Goal: Transaction & Acquisition: Purchase product/service

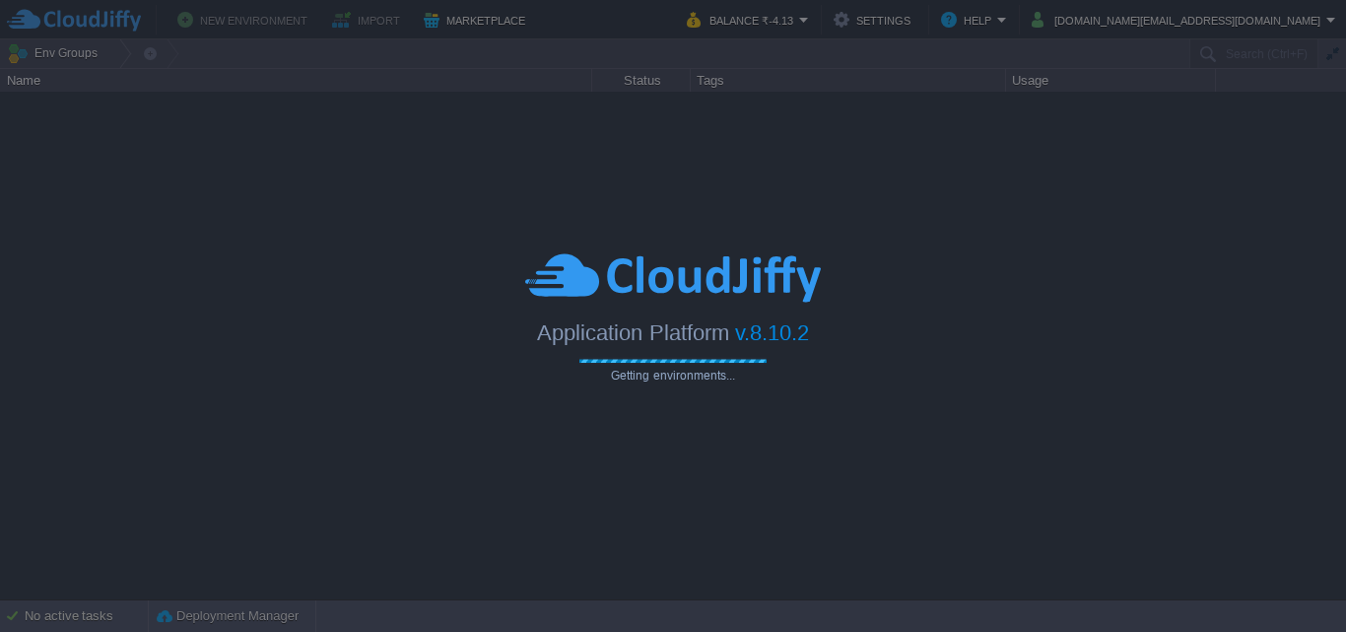
type input "Search (Ctrl+F)"
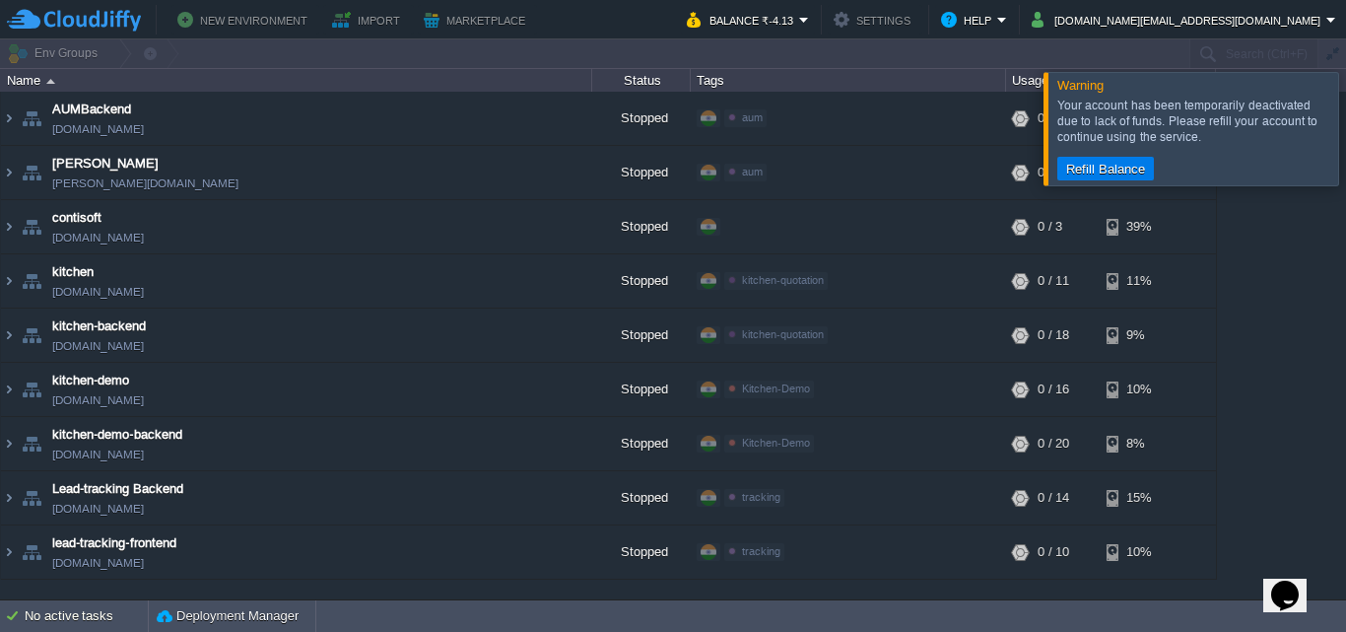
click at [1345, 114] on div at bounding box center [1369, 128] width 0 height 112
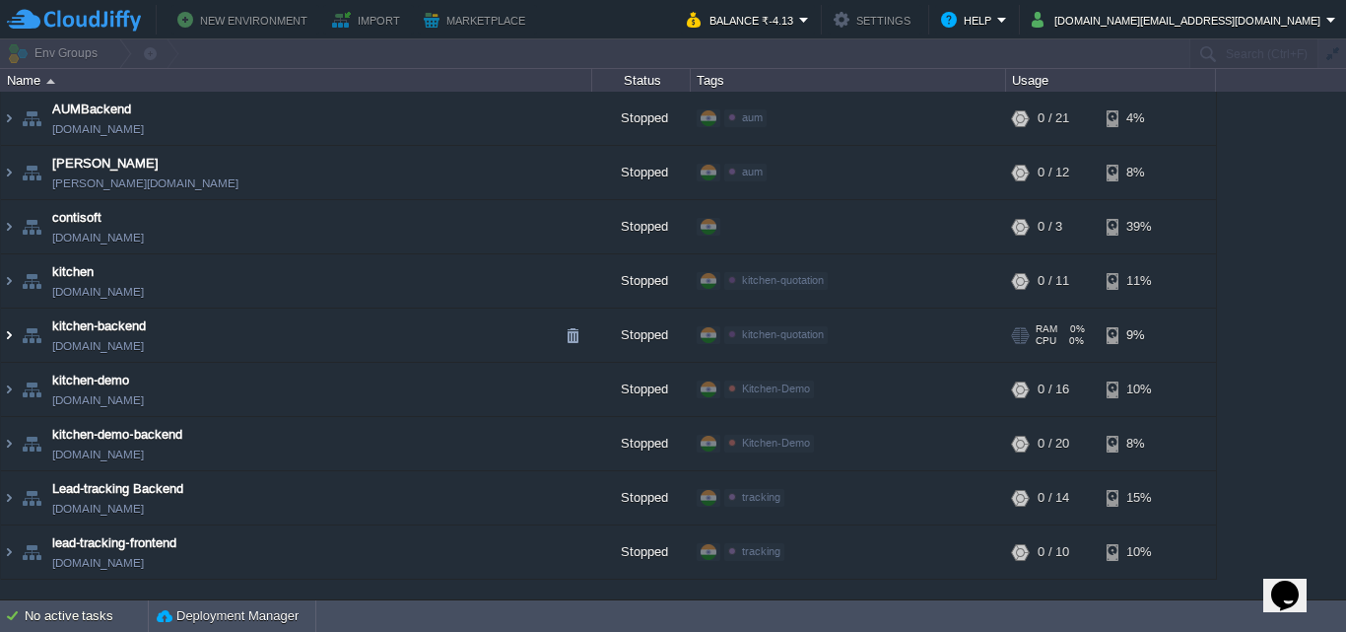
click at [9, 334] on img at bounding box center [9, 334] width 16 height 53
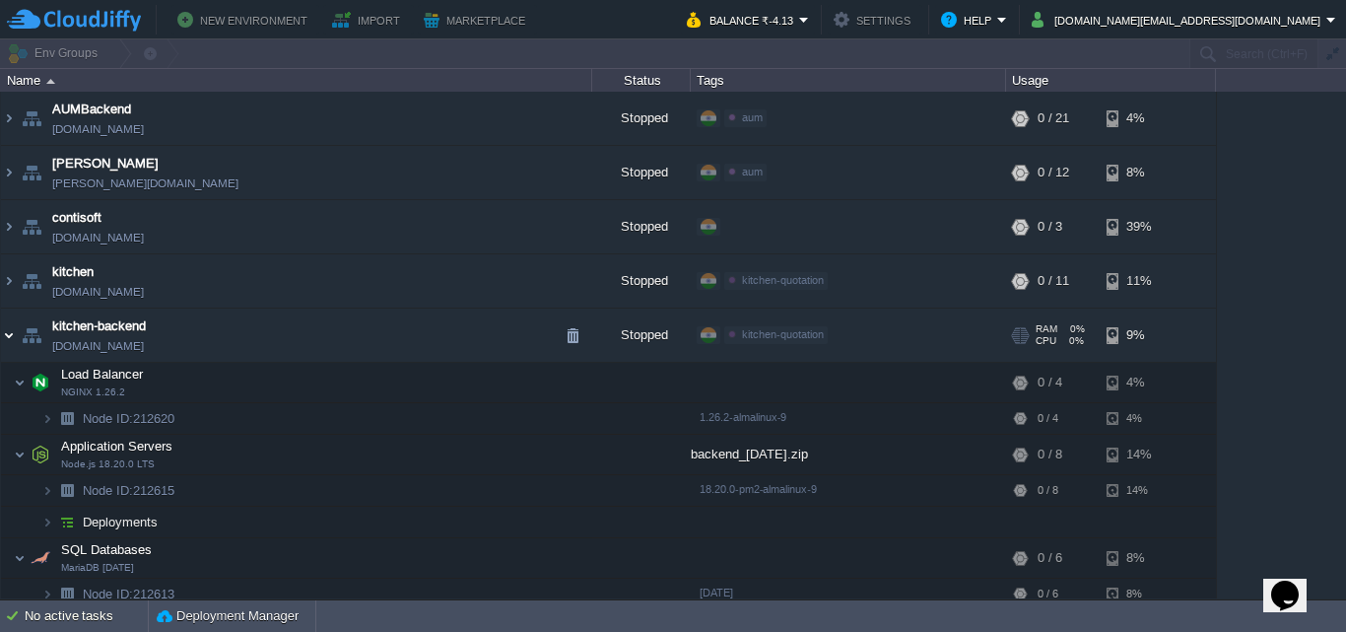
click at [6, 329] on img at bounding box center [9, 334] width 16 height 53
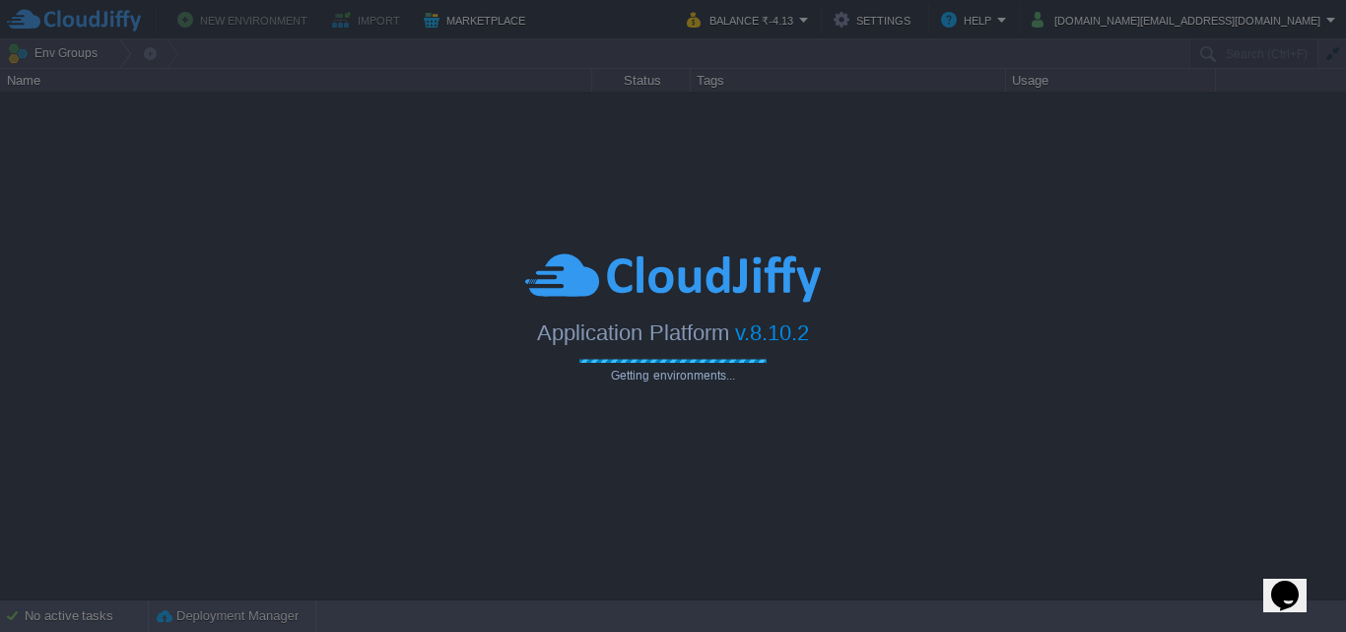
type input "Search (Ctrl+F)"
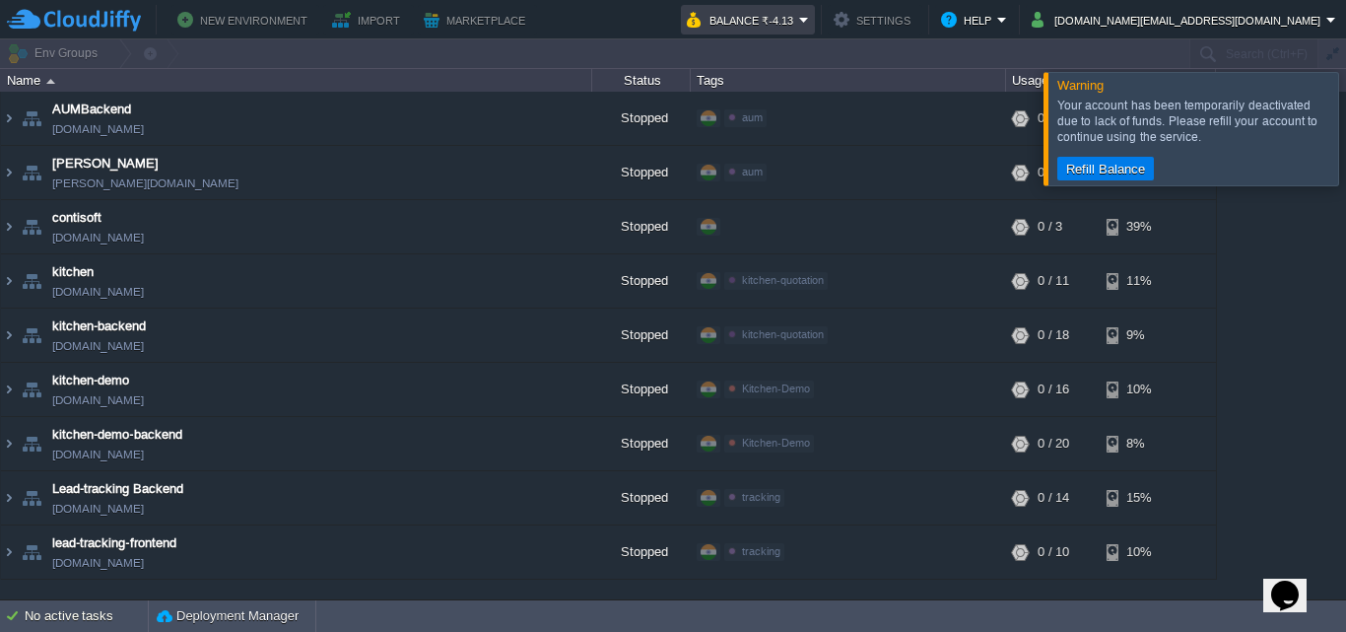
click at [809, 18] on em "Balance ₹-4.13" at bounding box center [748, 20] width 122 height 24
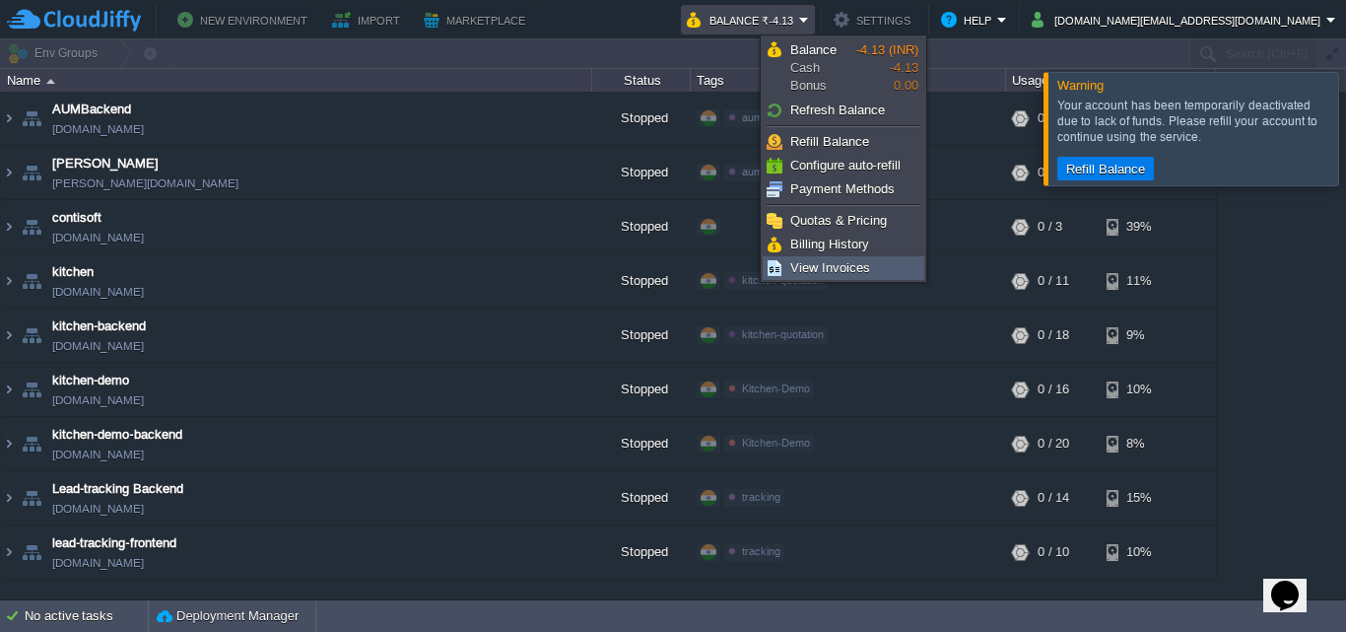
click at [858, 265] on span "View Invoices" at bounding box center [830, 267] width 80 height 15
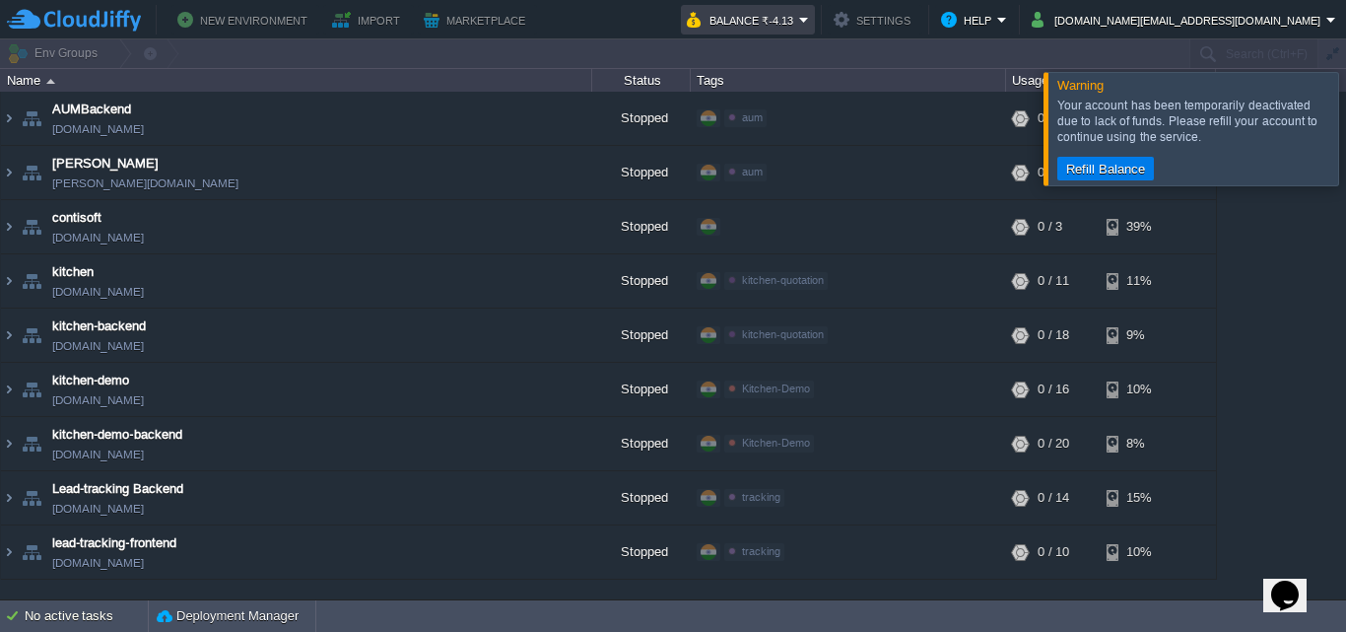
click at [809, 17] on em "Balance ₹-4.13" at bounding box center [748, 20] width 122 height 24
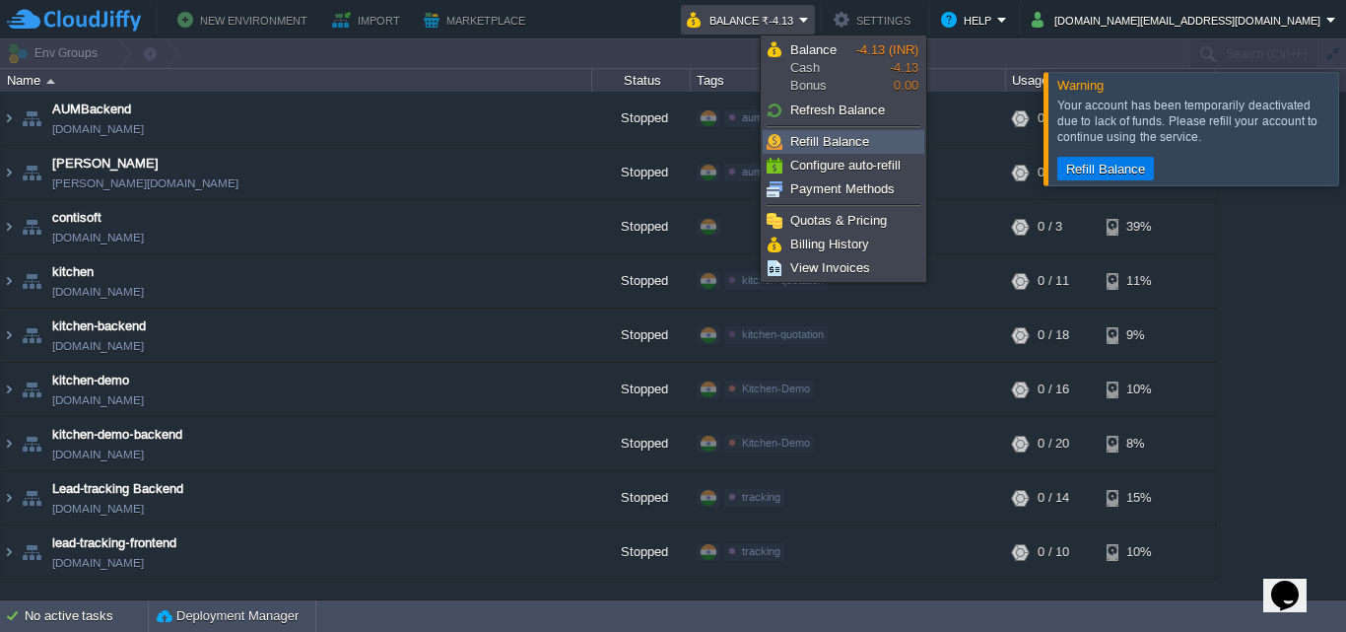
click at [841, 148] on span "Refill Balance" at bounding box center [829, 141] width 79 height 15
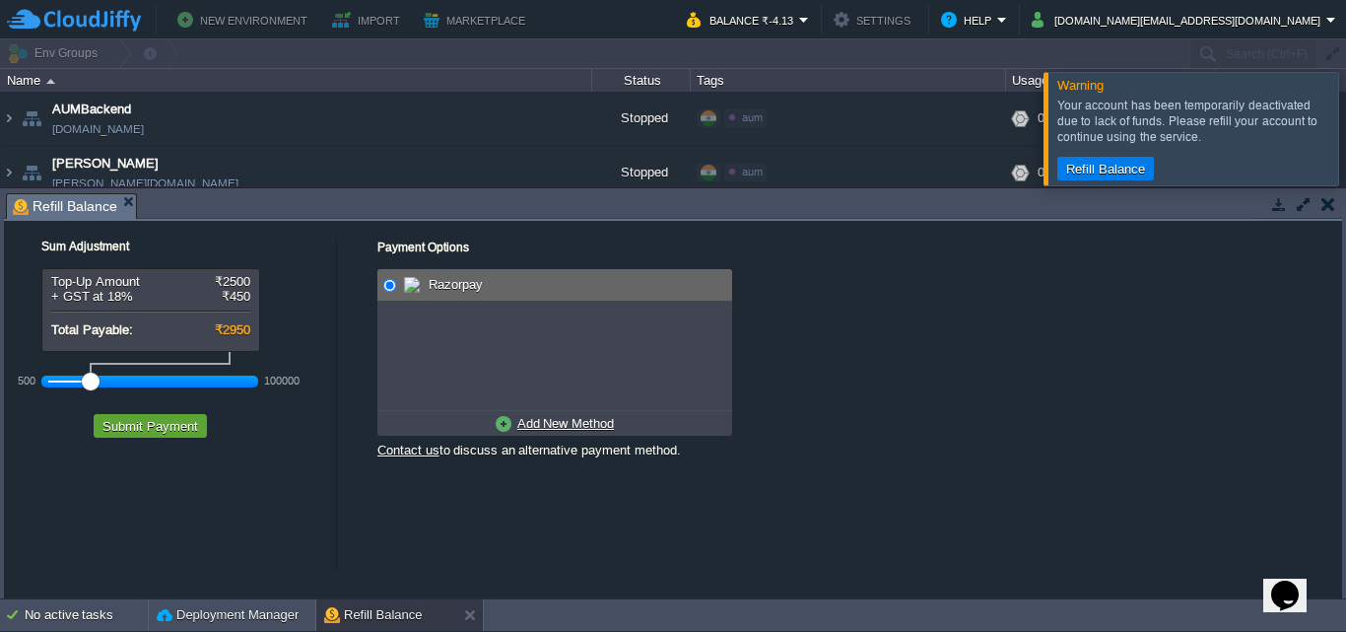
click at [57, 383] on div at bounding box center [150, 381] width 204 height 18
click at [50, 382] on div at bounding box center [57, 381] width 18 height 18
click at [158, 427] on button "Submit Payment" at bounding box center [150, 426] width 107 height 18
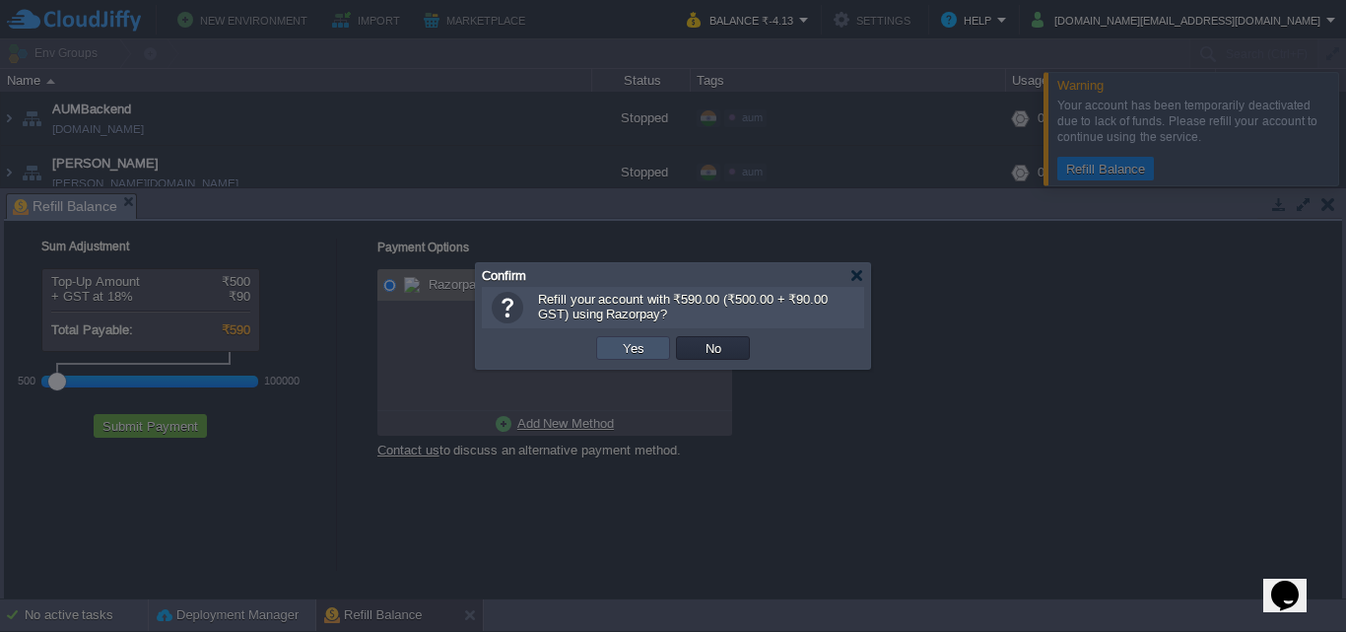
click at [619, 349] on button "Yes" at bounding box center [633, 348] width 33 height 18
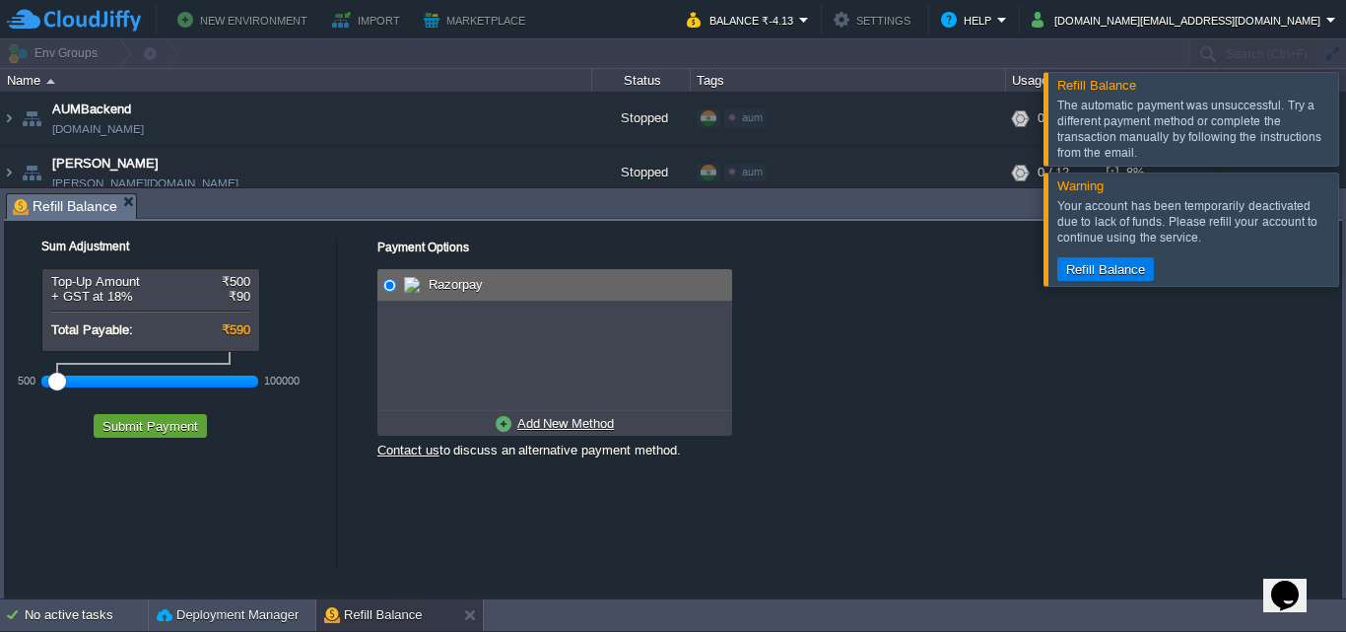
click at [1345, 230] on div at bounding box center [1369, 228] width 0 height 112
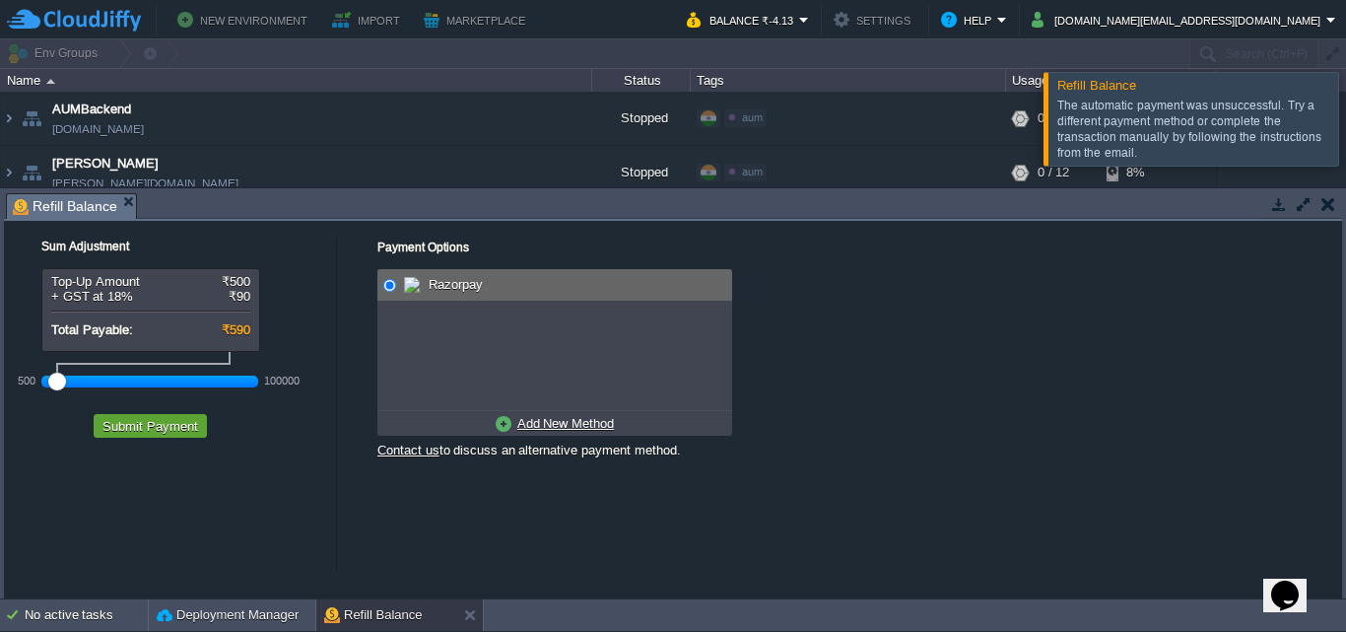
click at [1345, 114] on div at bounding box center [1369, 118] width 0 height 93
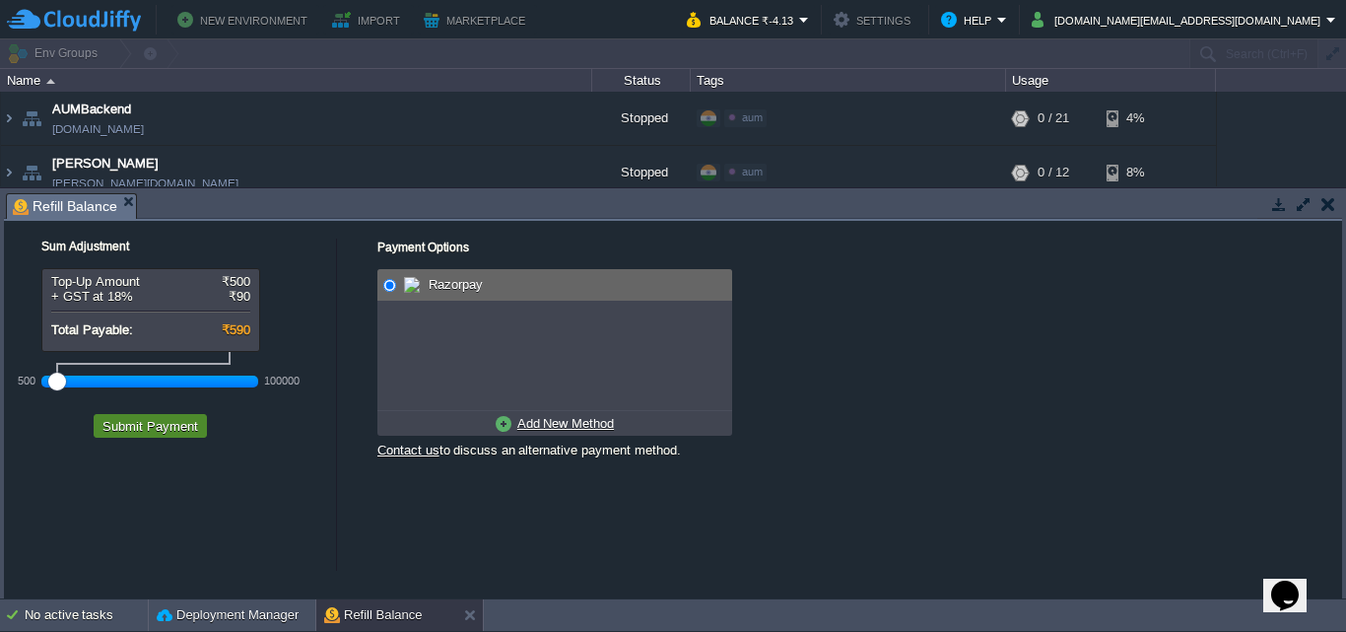
click at [150, 433] on button "Submit Payment" at bounding box center [150, 426] width 107 height 18
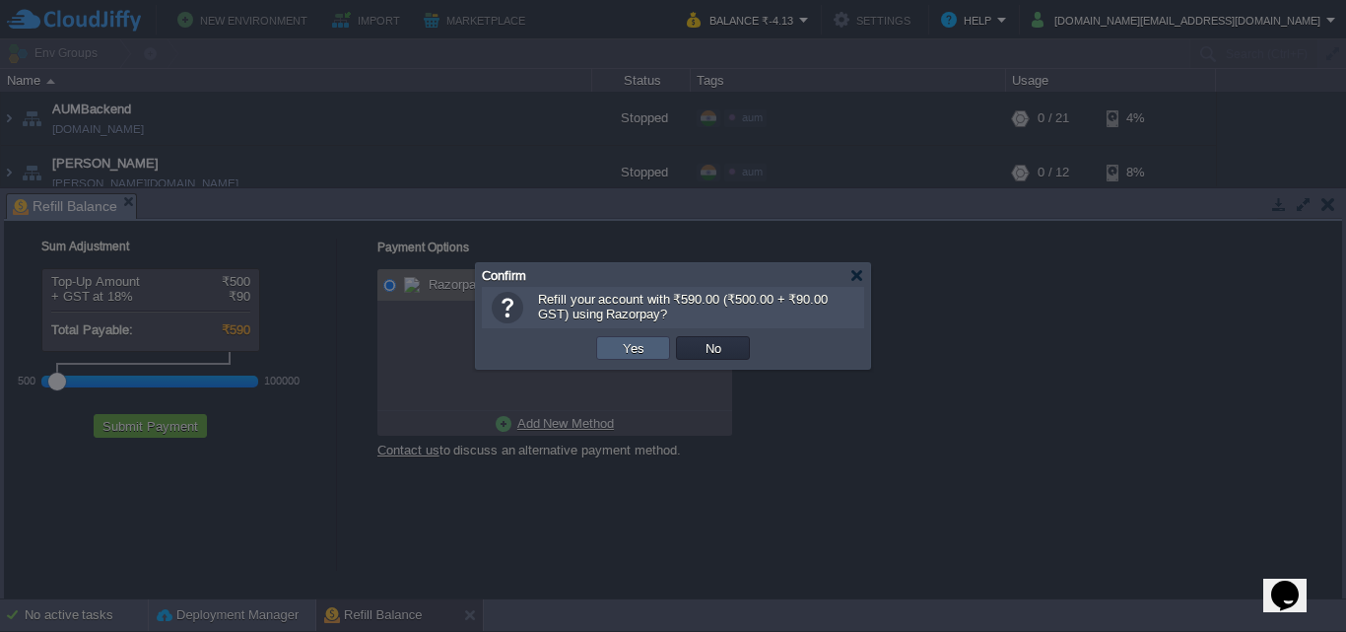
click at [640, 340] on button "Yes" at bounding box center [633, 348] width 33 height 18
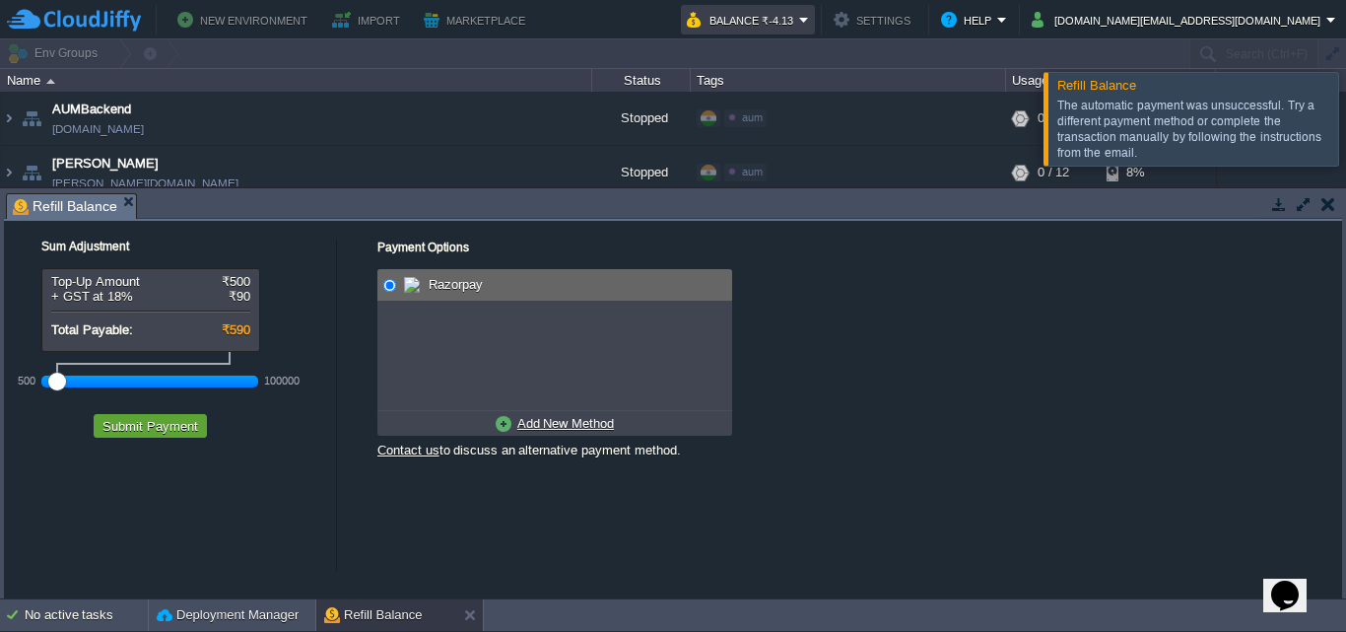
click at [799, 16] on button "Balance ₹-4.13" at bounding box center [743, 20] width 112 height 24
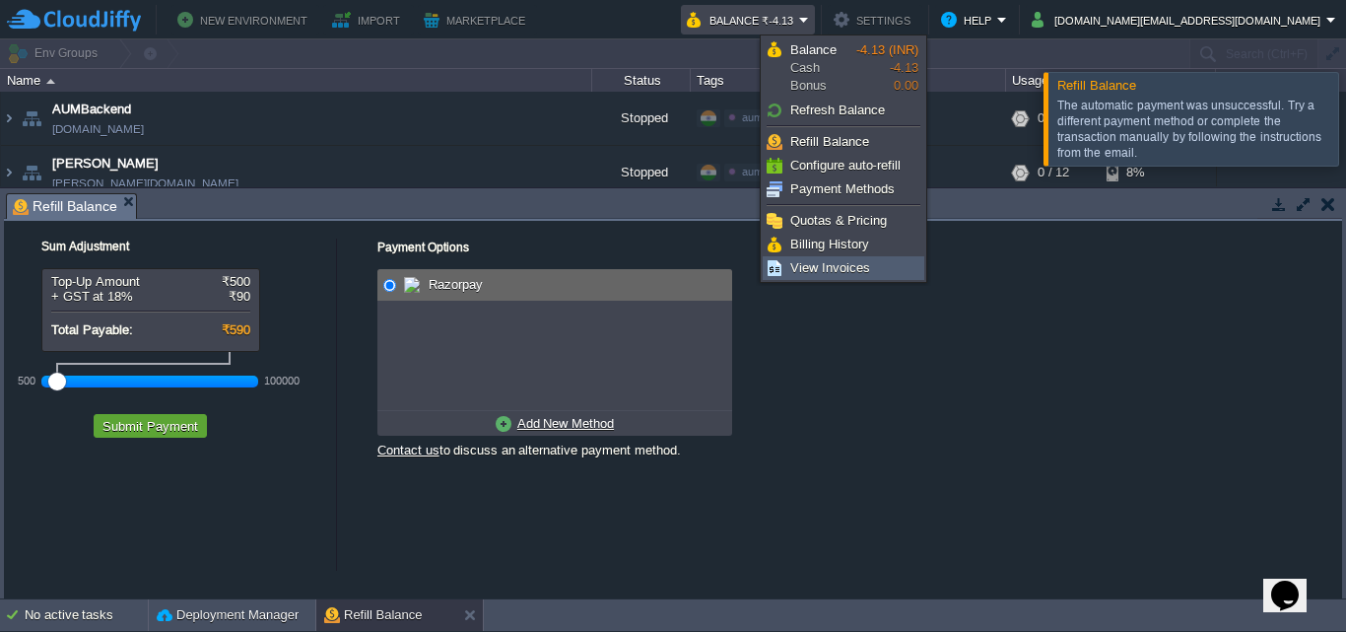
click at [811, 266] on span "View Invoices" at bounding box center [830, 267] width 80 height 15
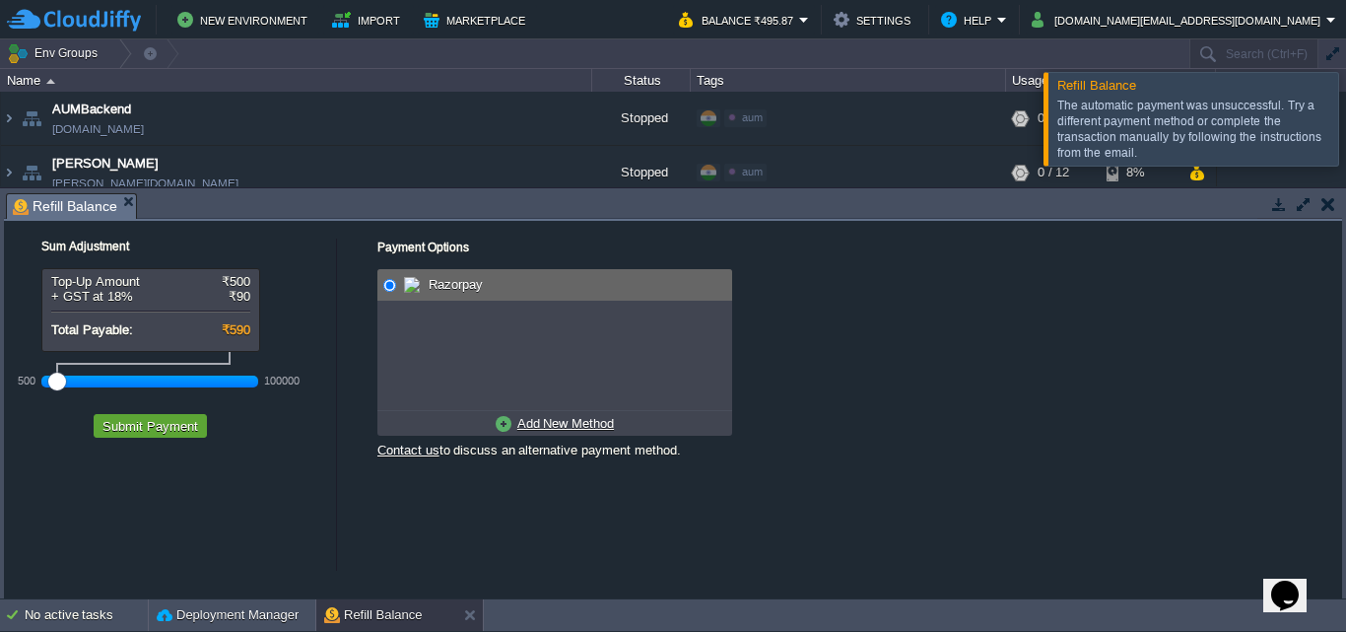
click at [1332, 212] on button "button" at bounding box center [1328, 204] width 14 height 18
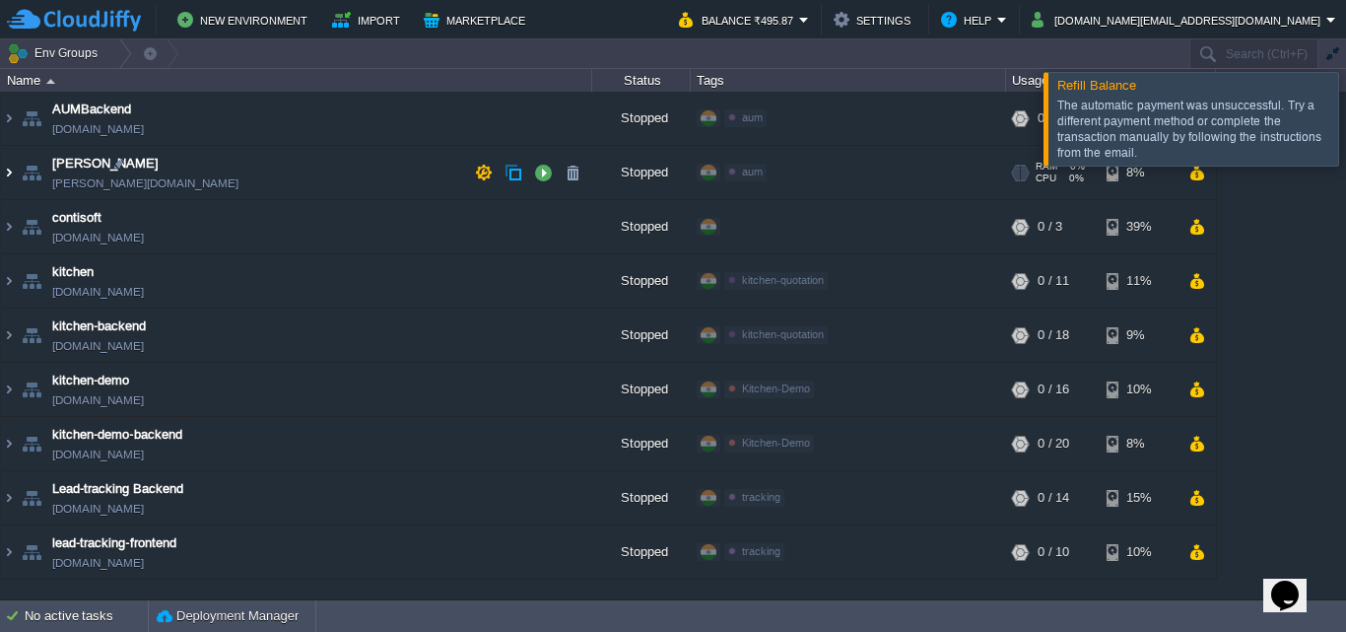
click at [12, 172] on img at bounding box center [9, 172] width 16 height 53
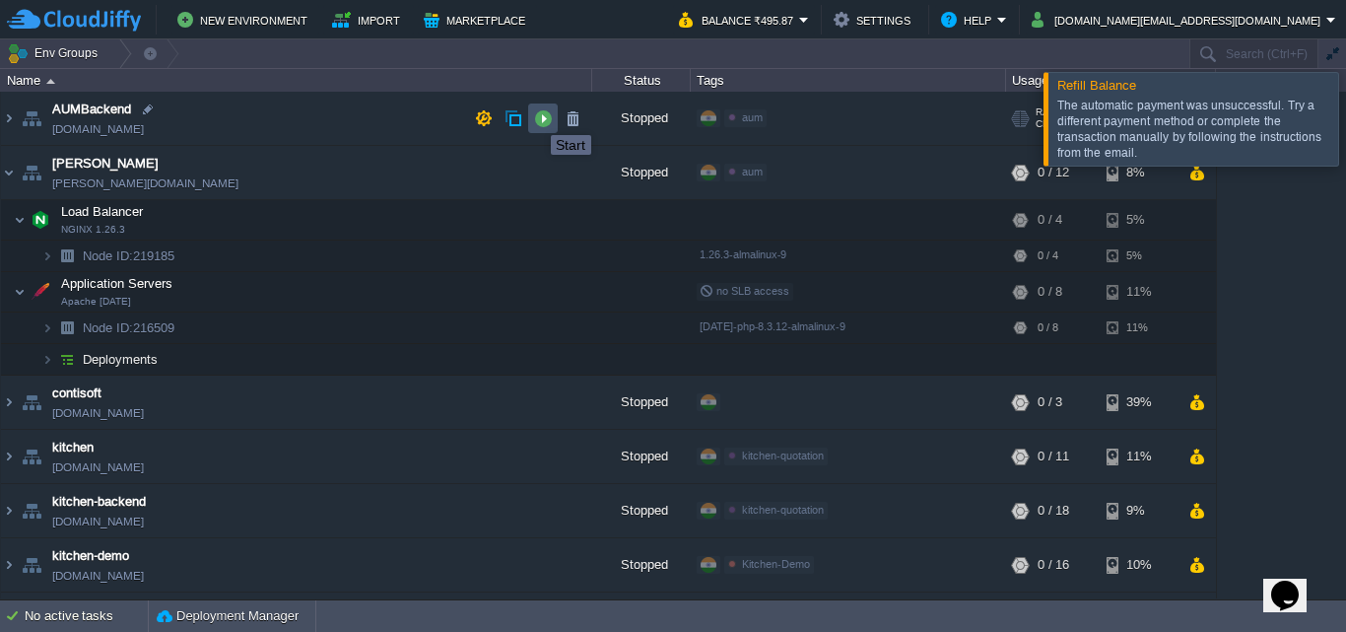
click at [544, 116] on button "button" at bounding box center [543, 118] width 18 height 18
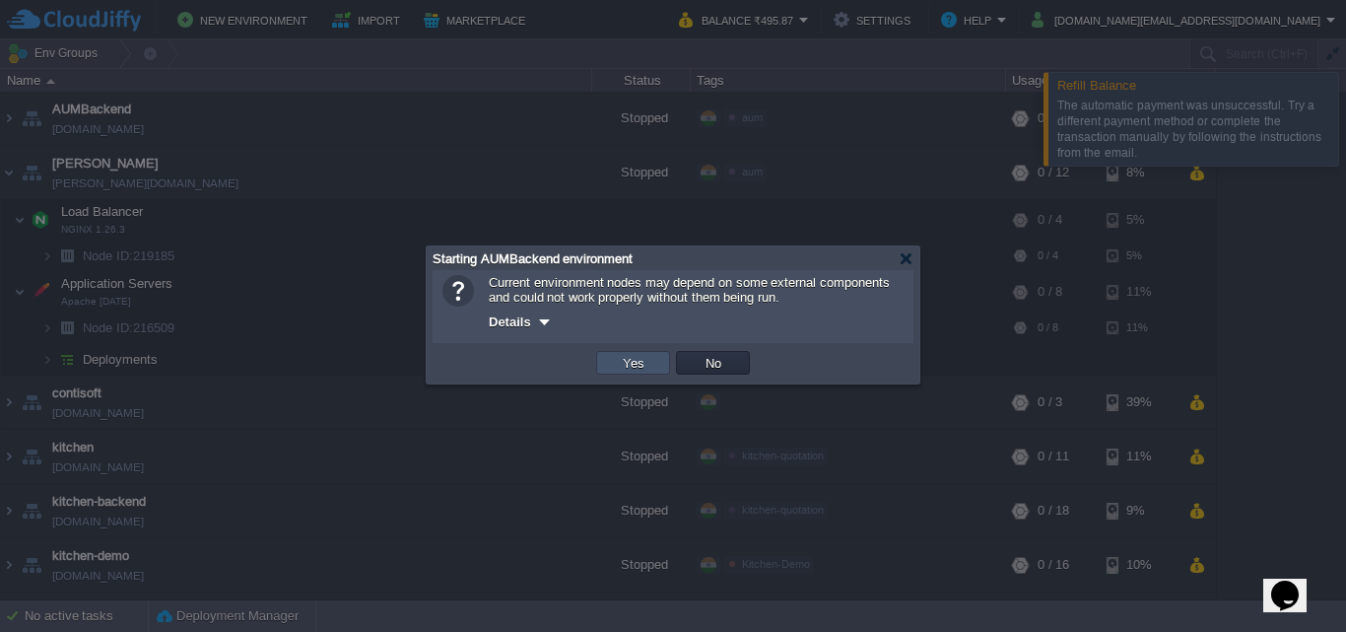
click at [623, 360] on button "Yes" at bounding box center [633, 363] width 33 height 18
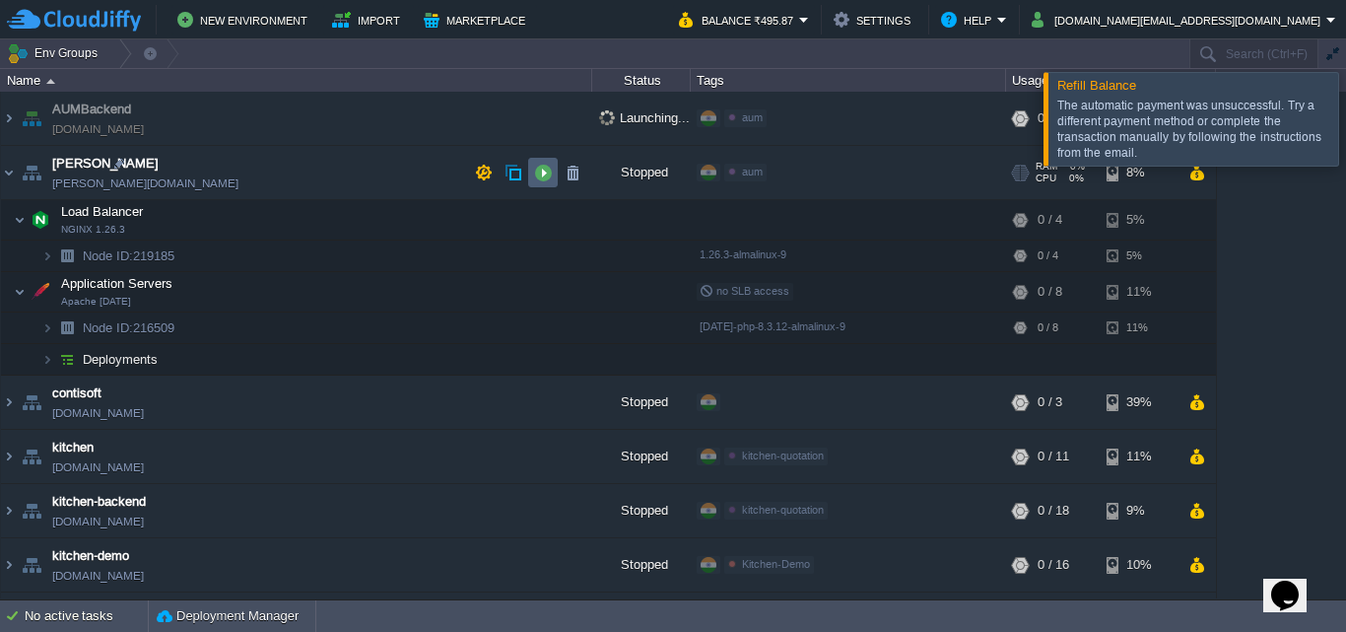
click at [547, 167] on button "button" at bounding box center [543, 173] width 18 height 18
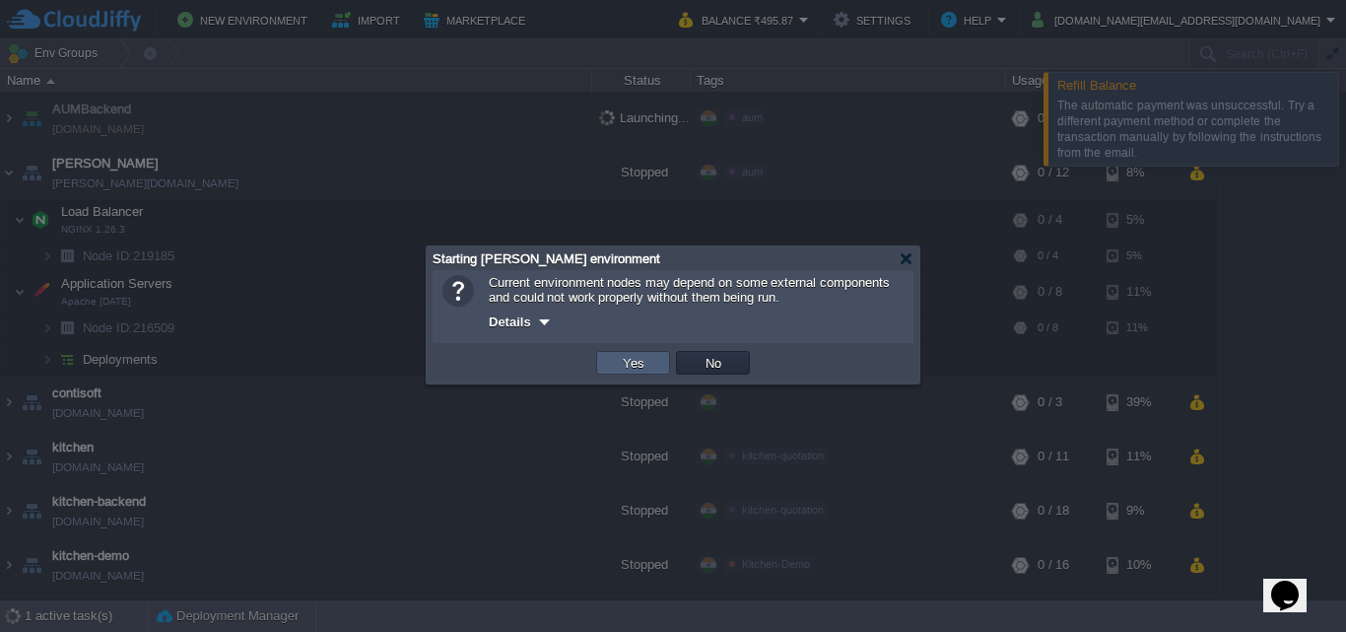
click at [644, 369] on button "Yes" at bounding box center [633, 363] width 33 height 18
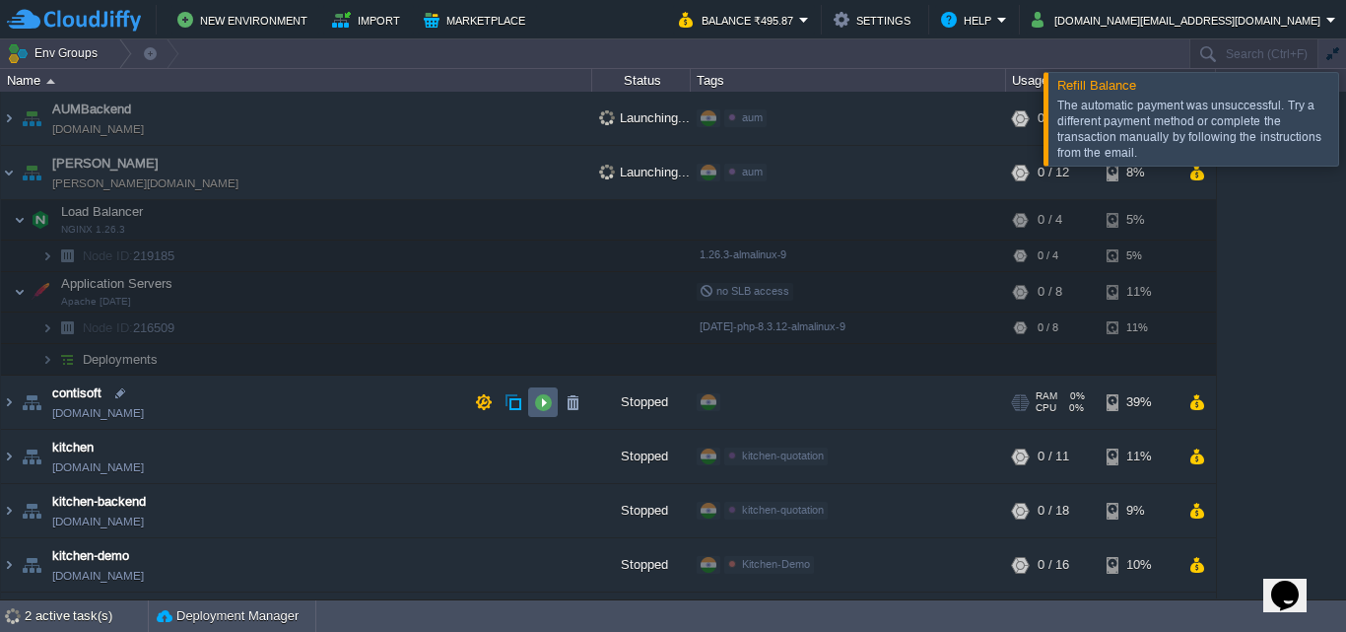
click at [536, 400] on button "button" at bounding box center [543, 402] width 18 height 18
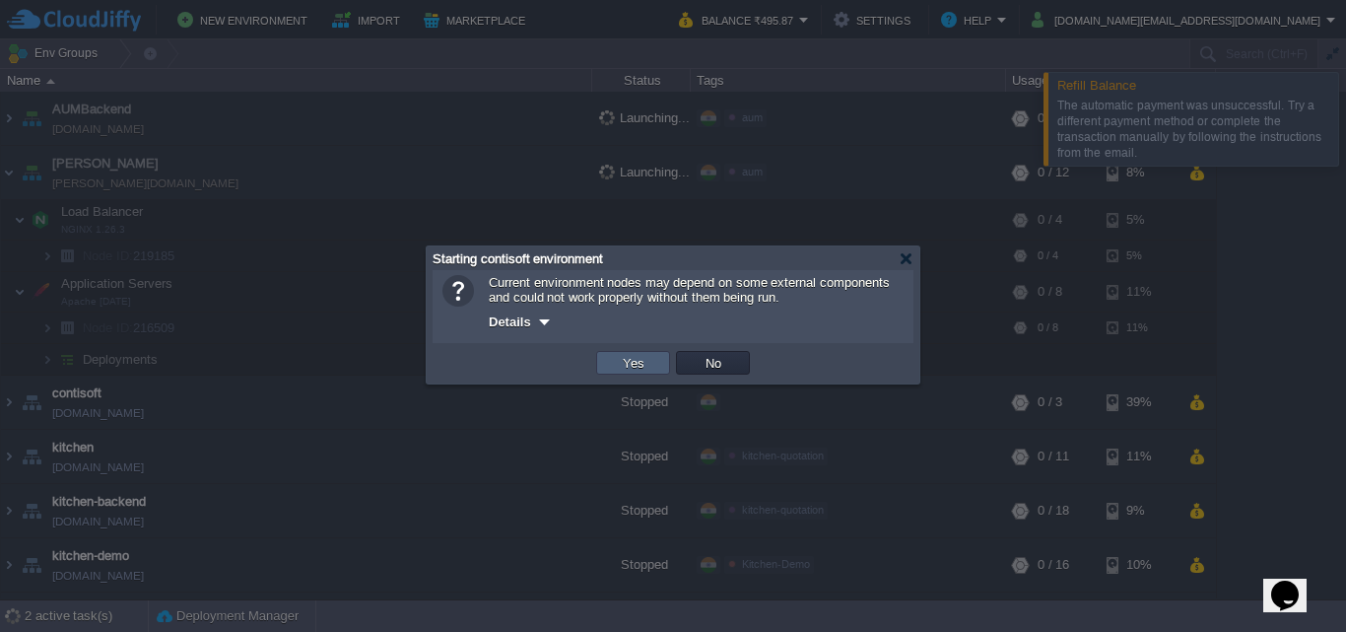
click at [626, 362] on button "Yes" at bounding box center [633, 363] width 33 height 18
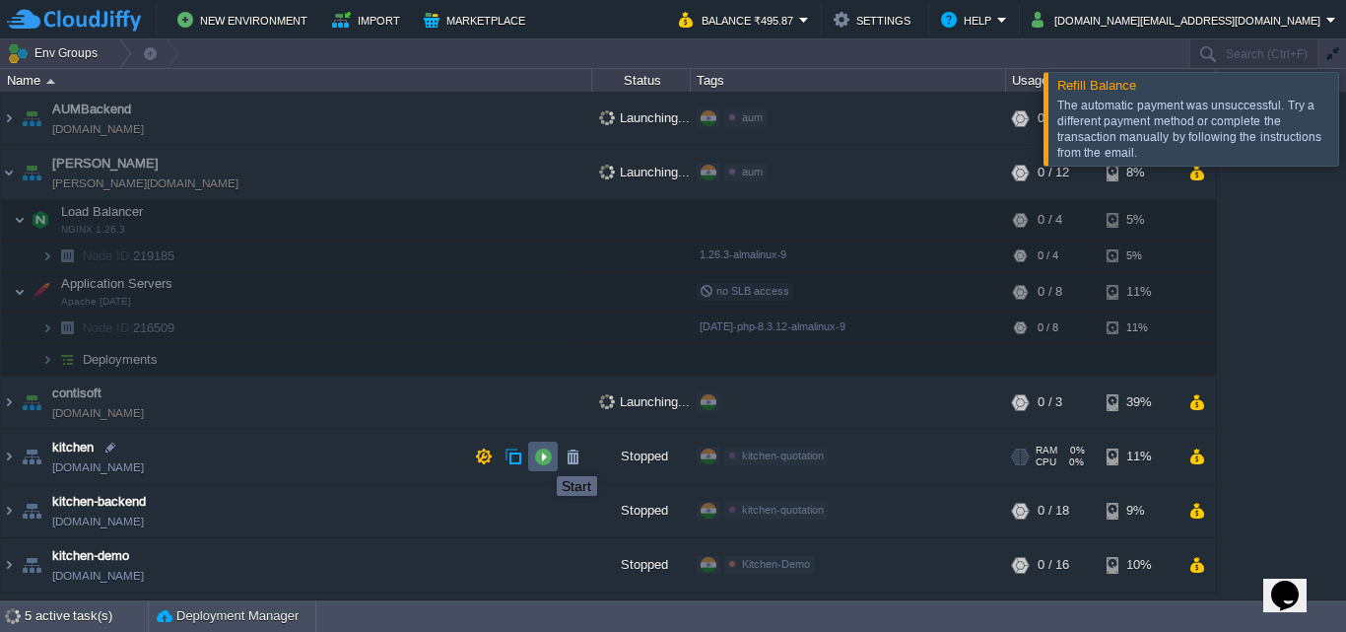
click at [542, 458] on button "button" at bounding box center [543, 456] width 18 height 18
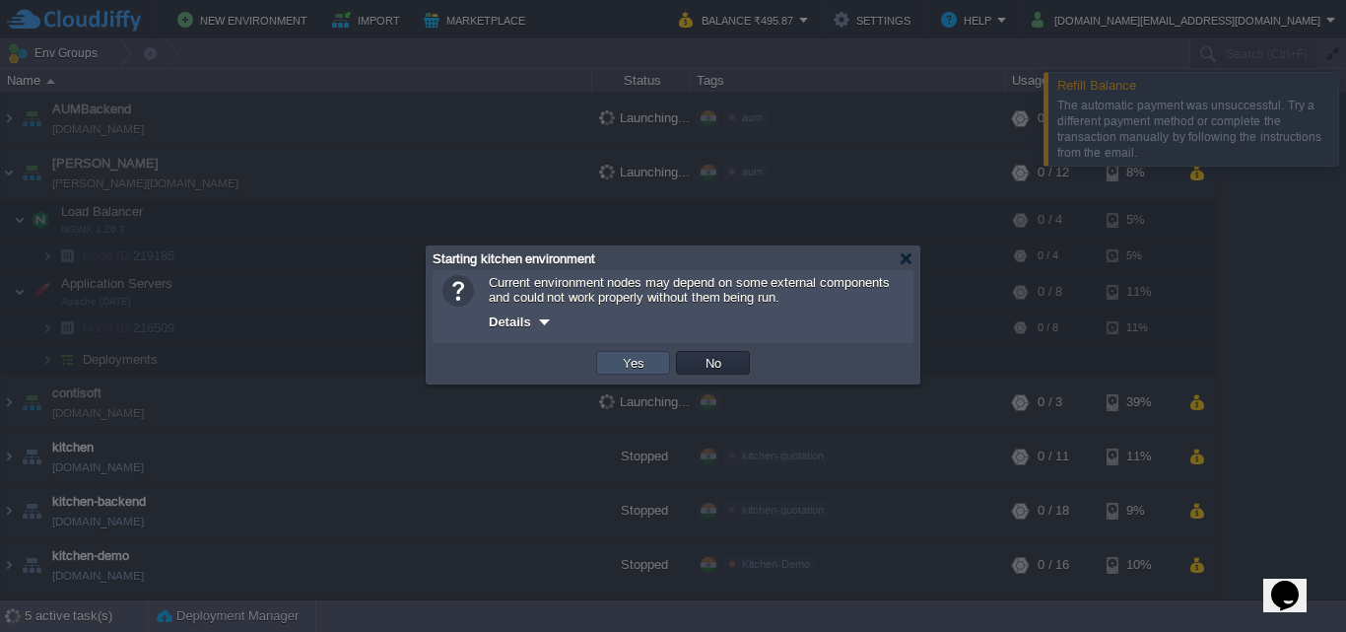
click at [646, 365] on button "Yes" at bounding box center [633, 363] width 33 height 18
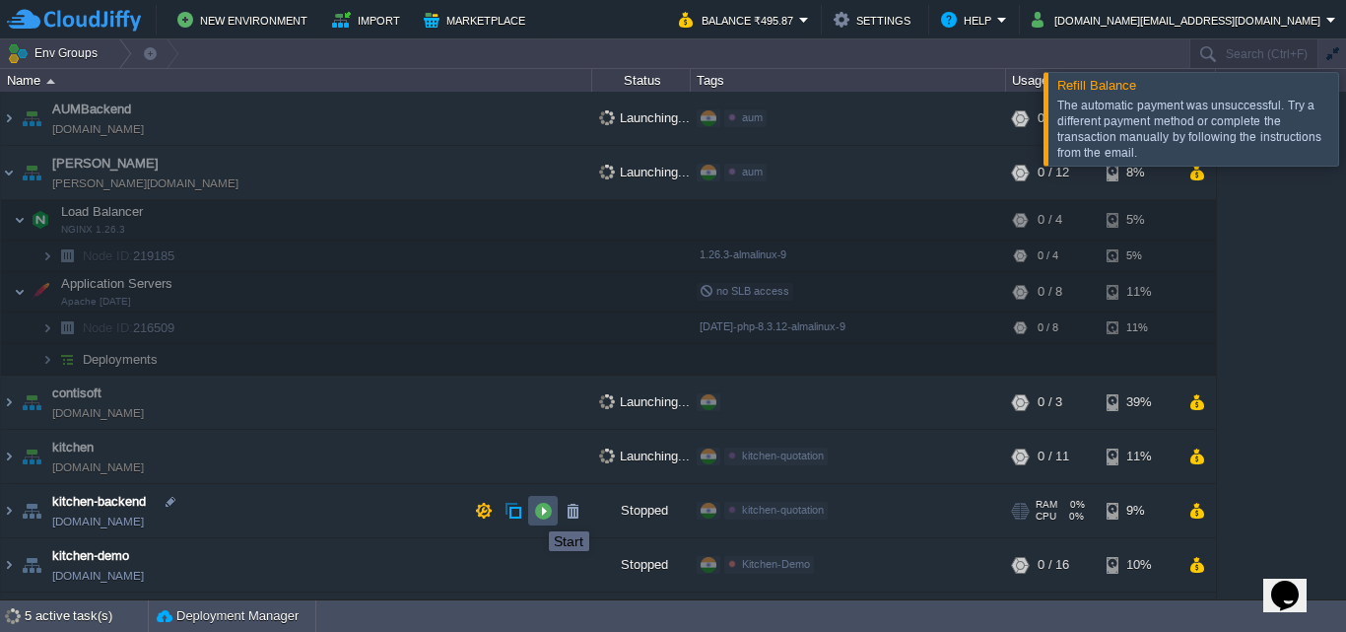
click at [537, 514] on button "button" at bounding box center [543, 510] width 18 height 18
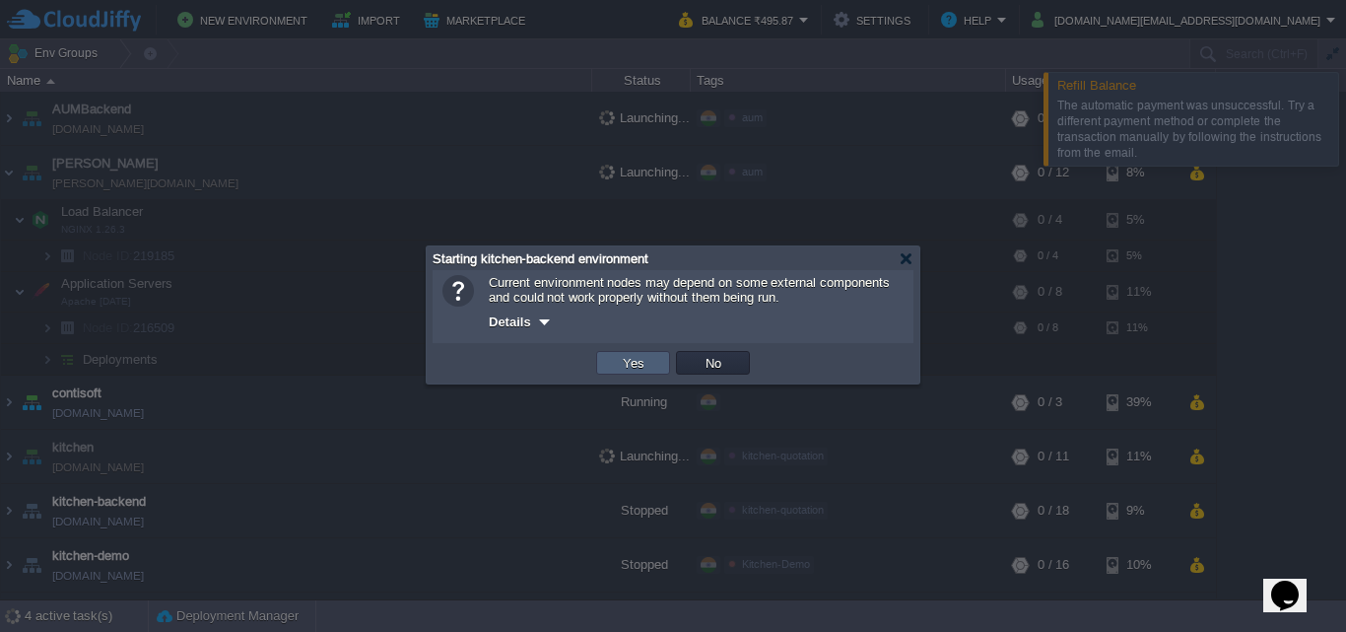
click at [641, 366] on button "Yes" at bounding box center [633, 363] width 33 height 18
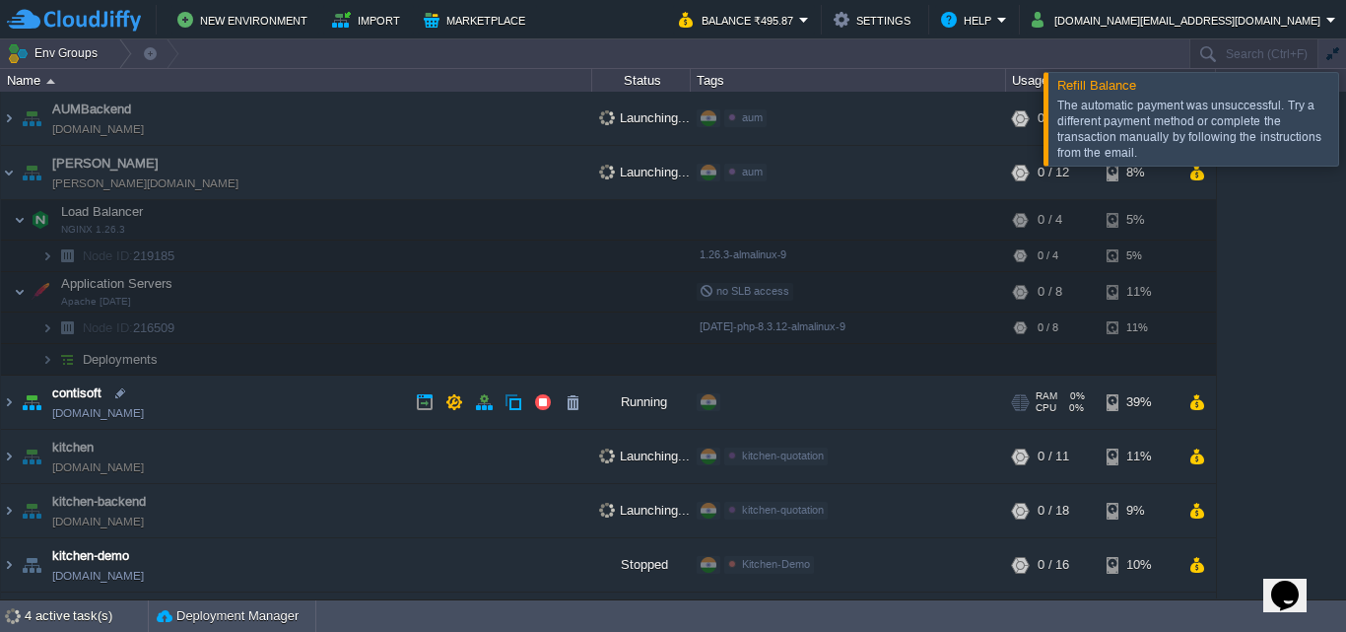
scroll to position [157, 0]
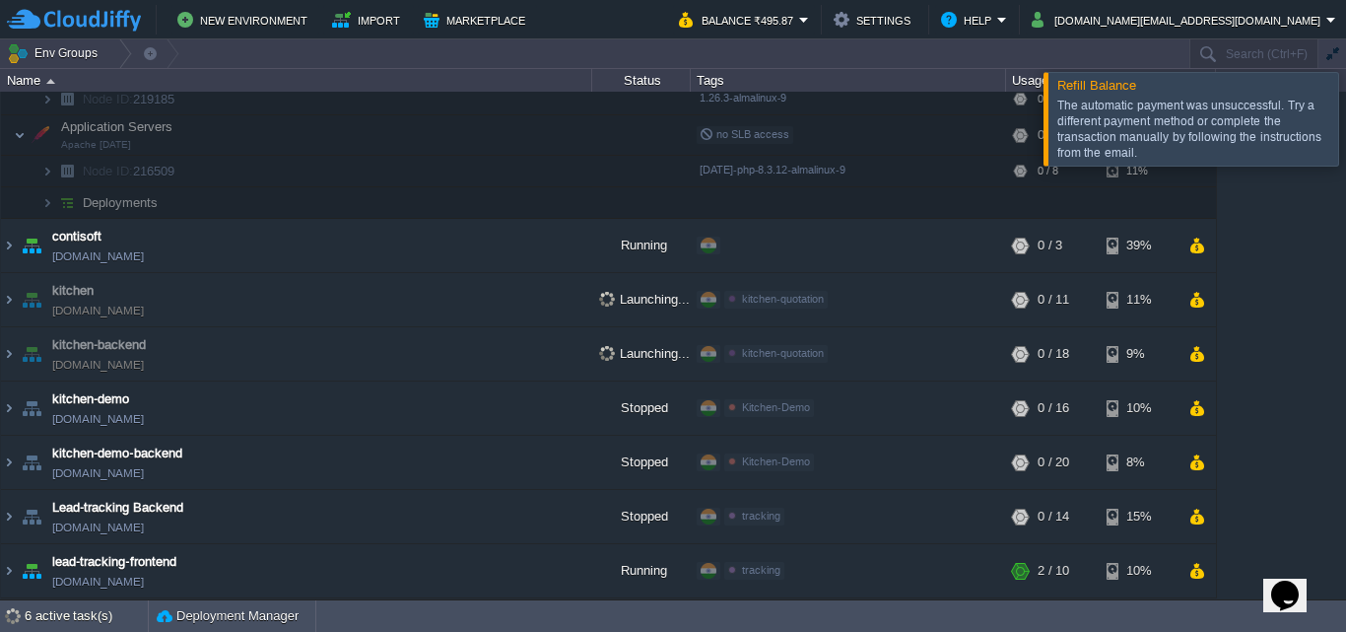
click at [1345, 134] on div at bounding box center [1369, 118] width 0 height 93
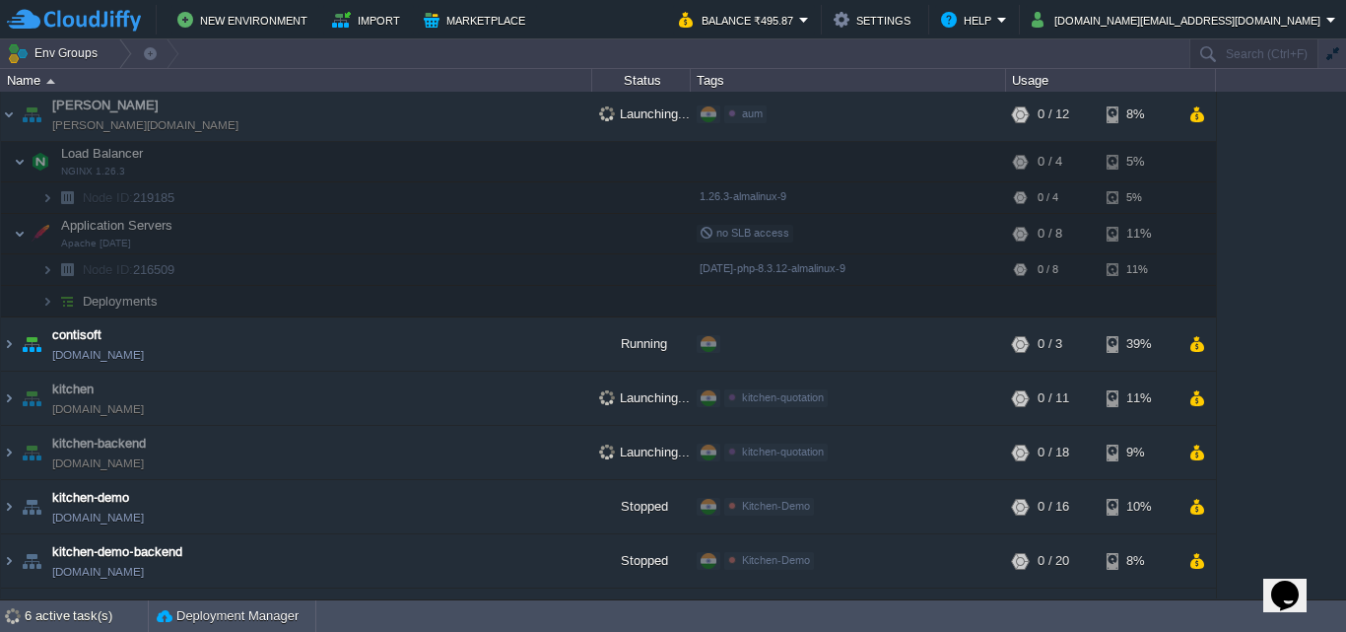
scroll to position [0, 0]
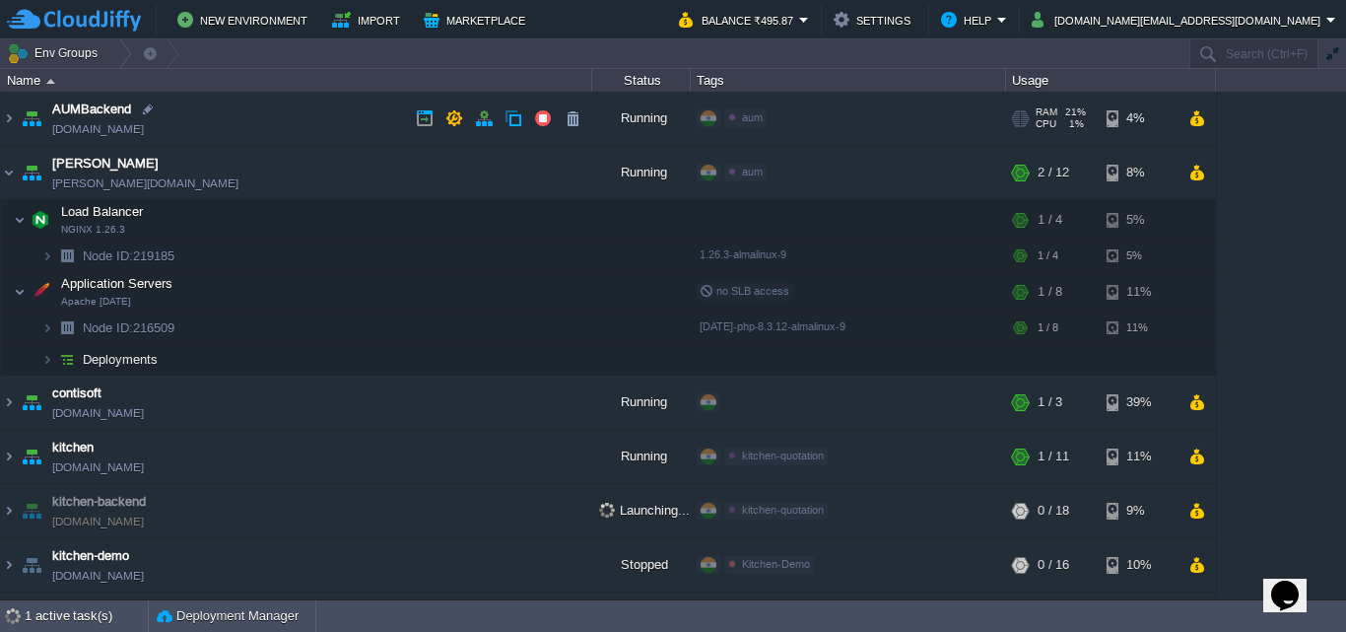
click at [33, 115] on img at bounding box center [32, 118] width 28 height 53
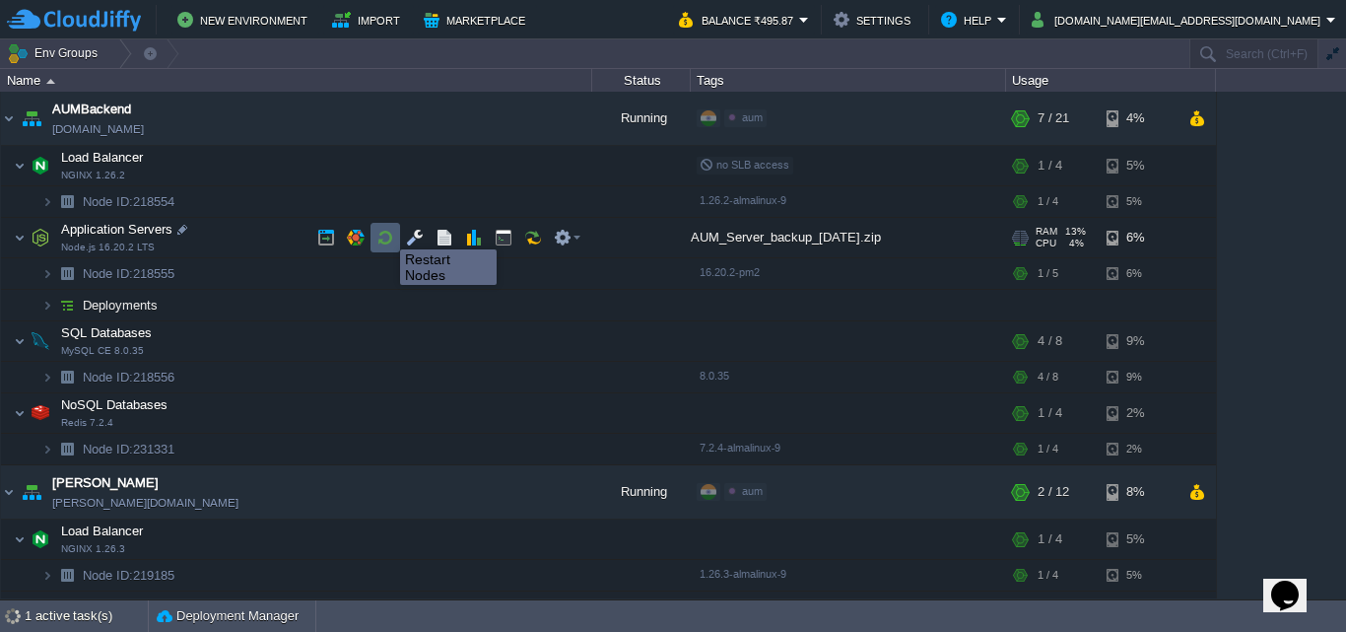
click at [385, 232] on button "button" at bounding box center [385, 238] width 18 height 18
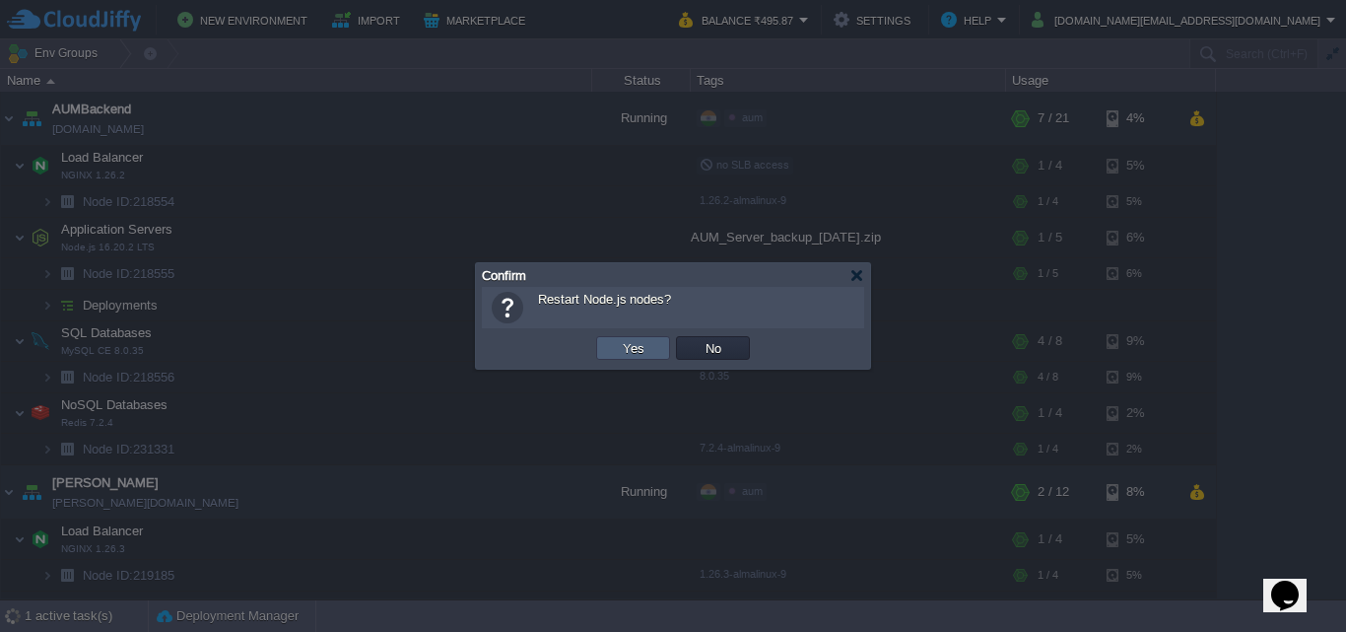
click at [642, 349] on button "Yes" at bounding box center [633, 348] width 33 height 18
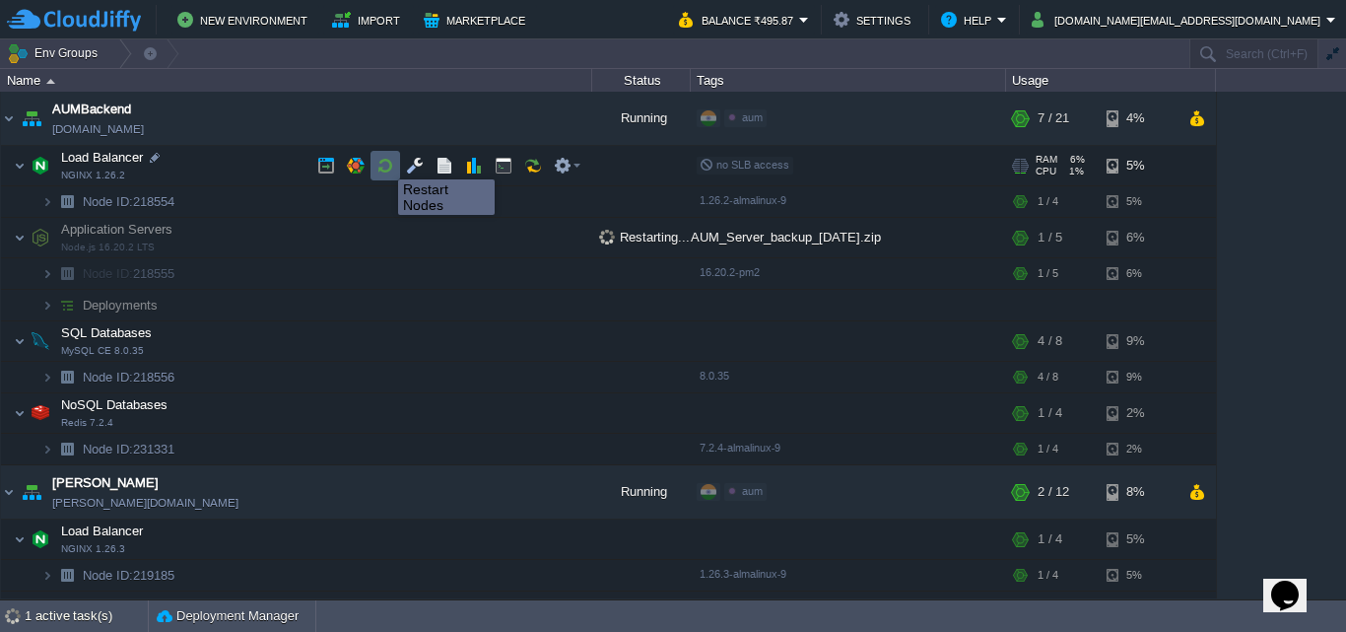
click at [383, 162] on button "button" at bounding box center [385, 166] width 18 height 18
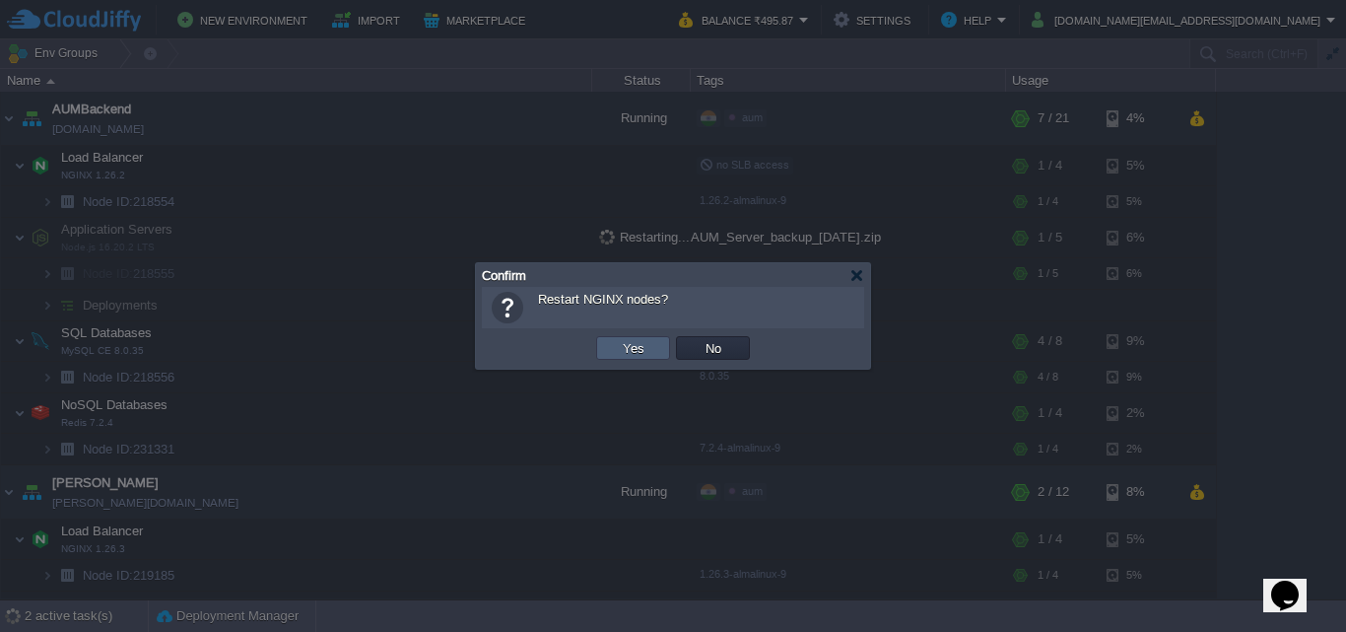
click at [660, 347] on td "Yes" at bounding box center [633, 348] width 74 height 24
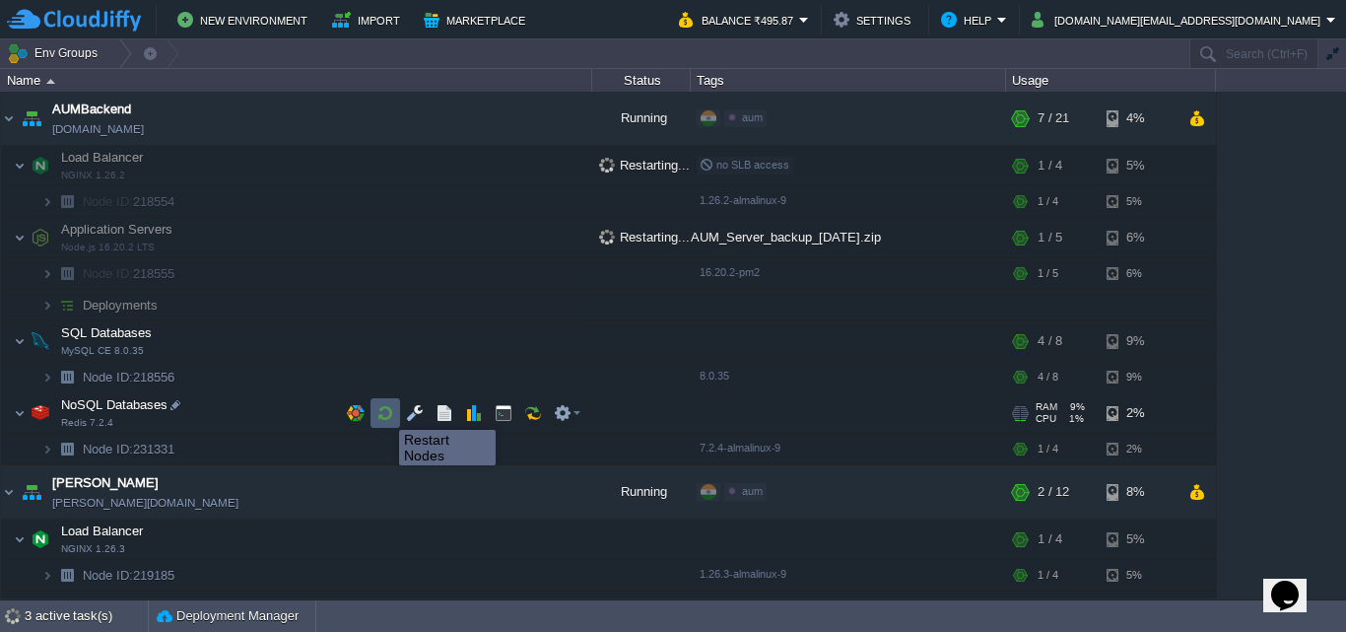
click at [384, 412] on button "button" at bounding box center [385, 413] width 18 height 18
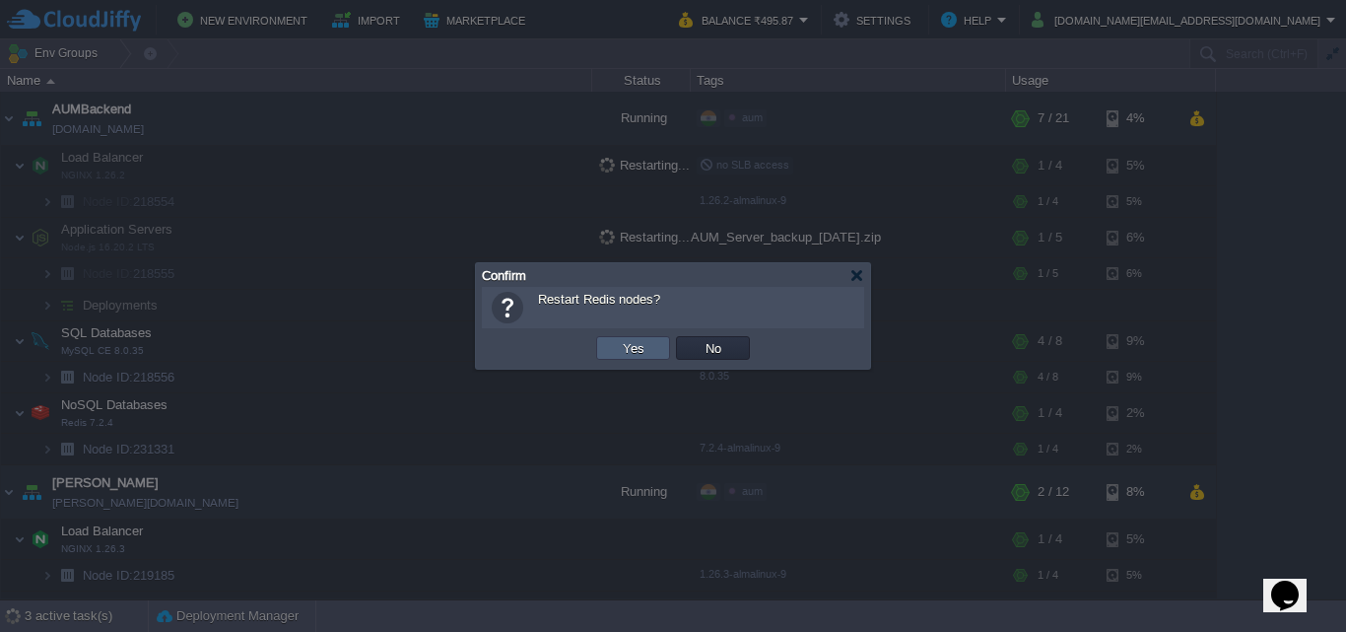
click at [615, 343] on td "Yes" at bounding box center [633, 348] width 74 height 24
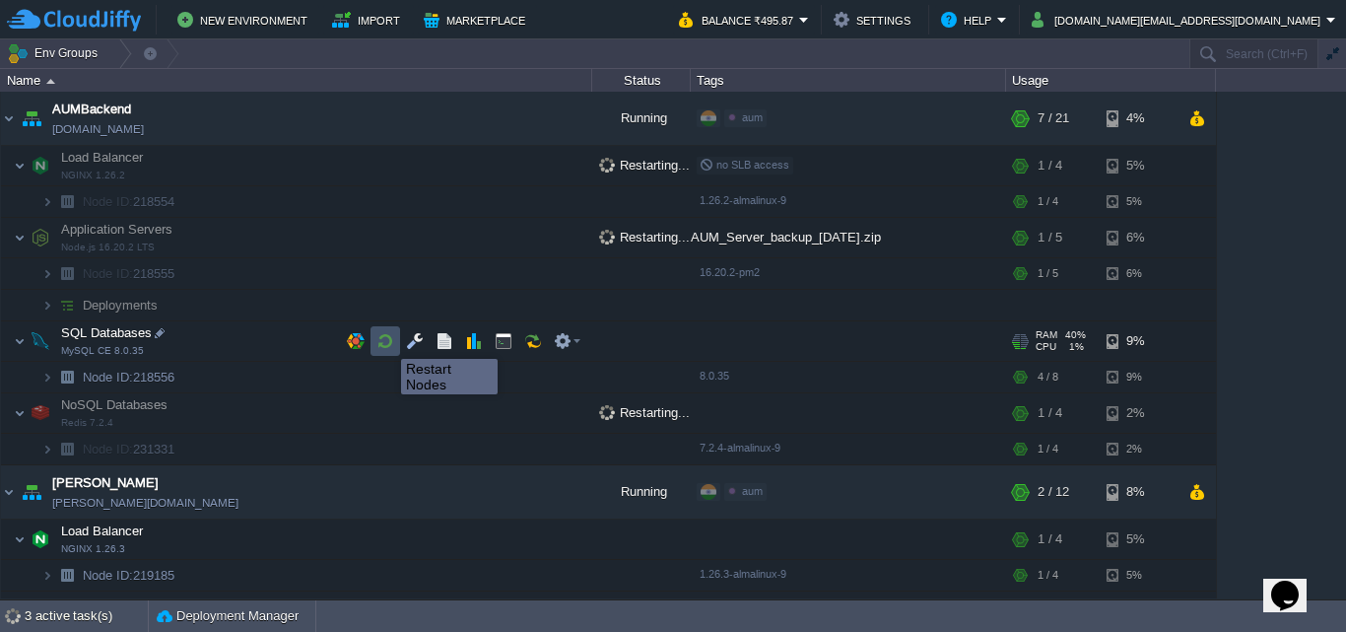
click at [386, 341] on button "button" at bounding box center [385, 341] width 18 height 18
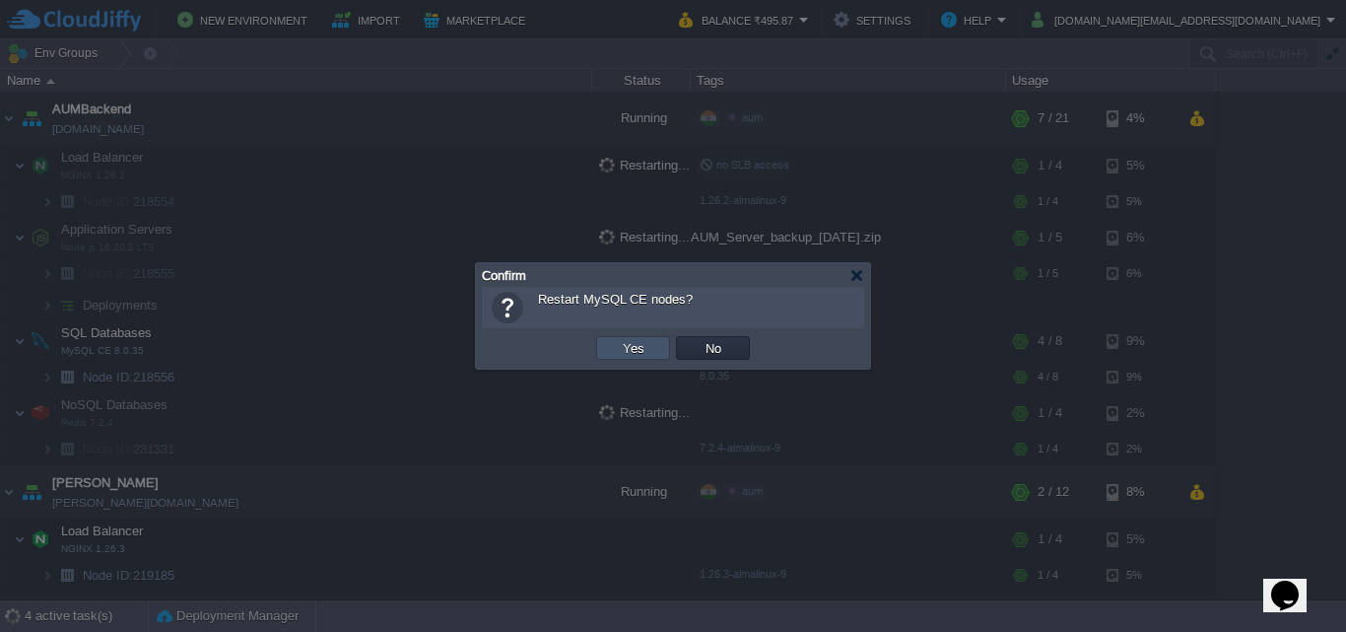
click at [632, 350] on button "Yes" at bounding box center [633, 348] width 33 height 18
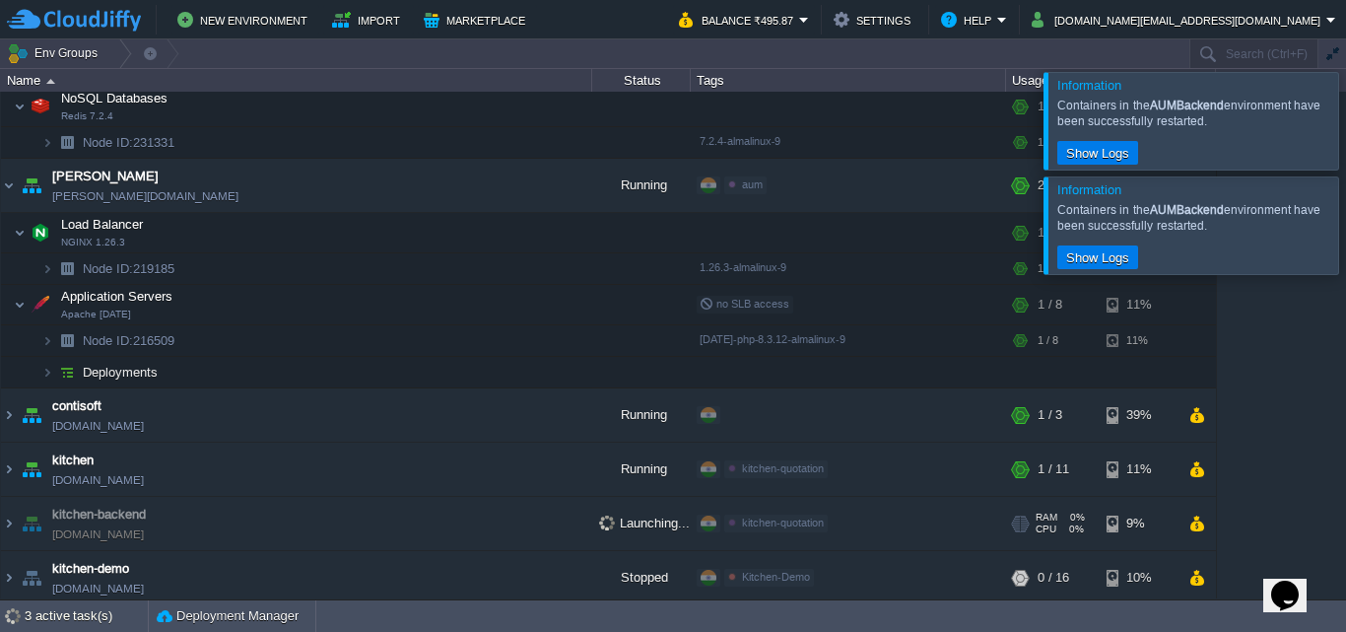
scroll to position [476, 0]
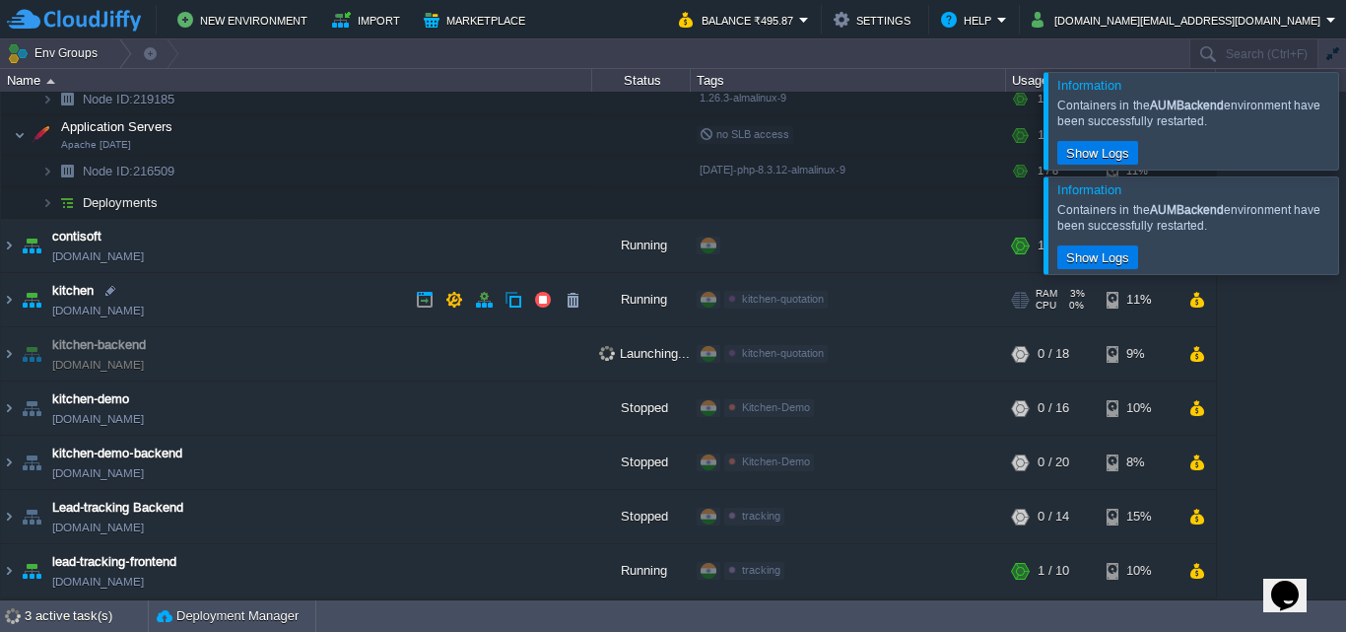
click at [33, 303] on img at bounding box center [32, 299] width 28 height 53
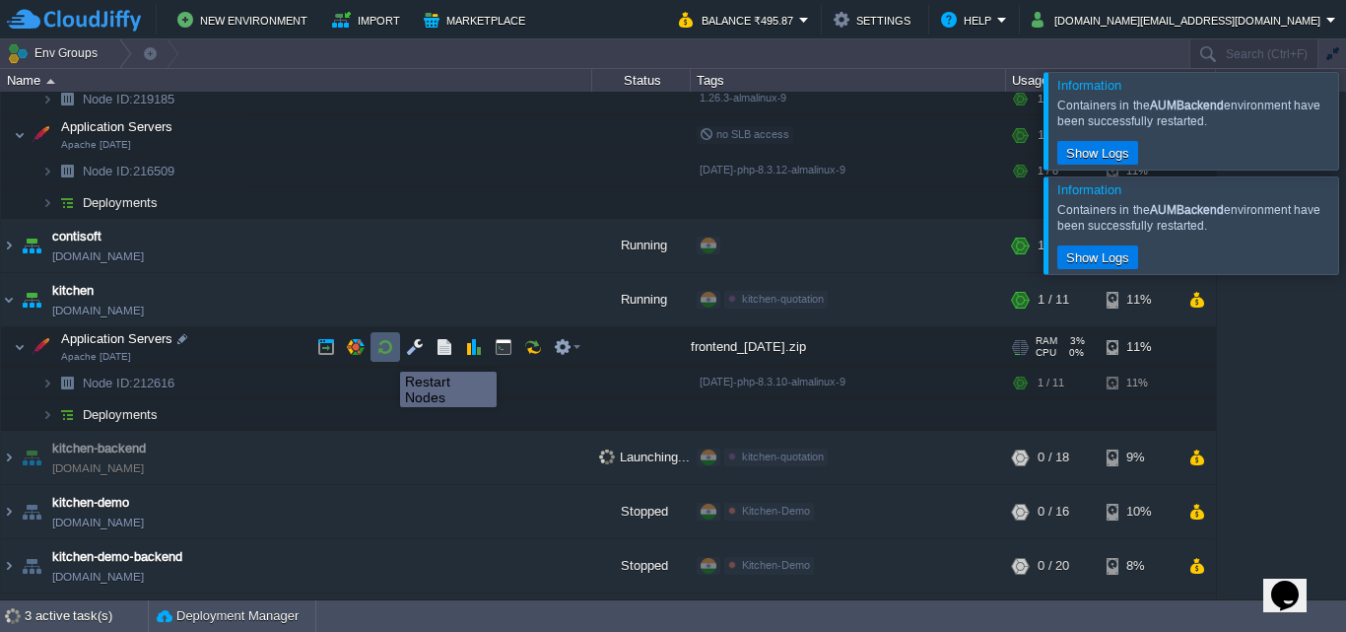
click at [385, 354] on button "button" at bounding box center [385, 347] width 18 height 18
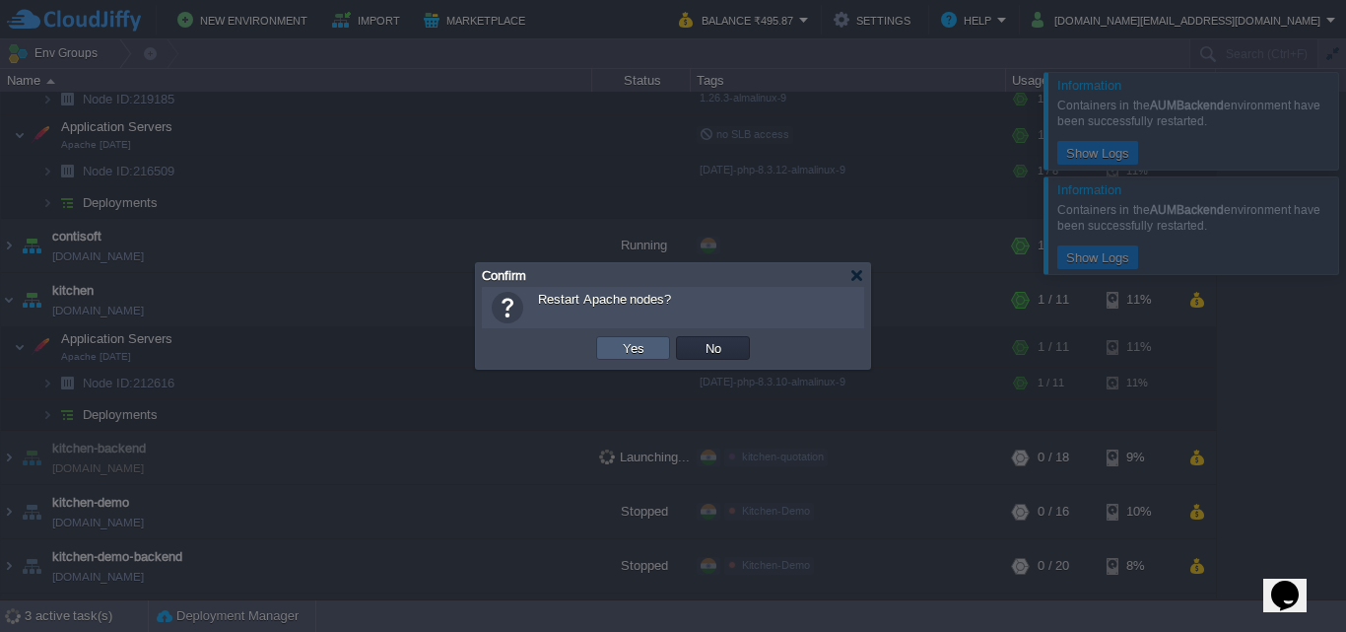
click at [637, 351] on button "Yes" at bounding box center [633, 348] width 33 height 18
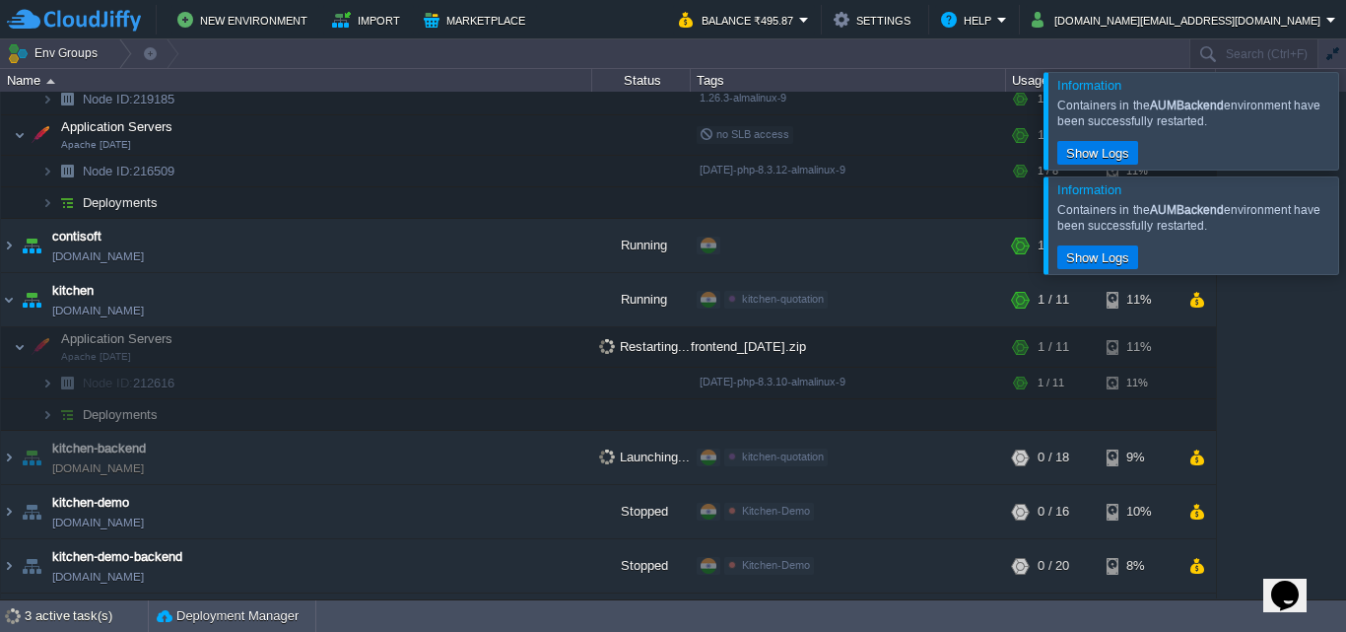
scroll to position [0, 0]
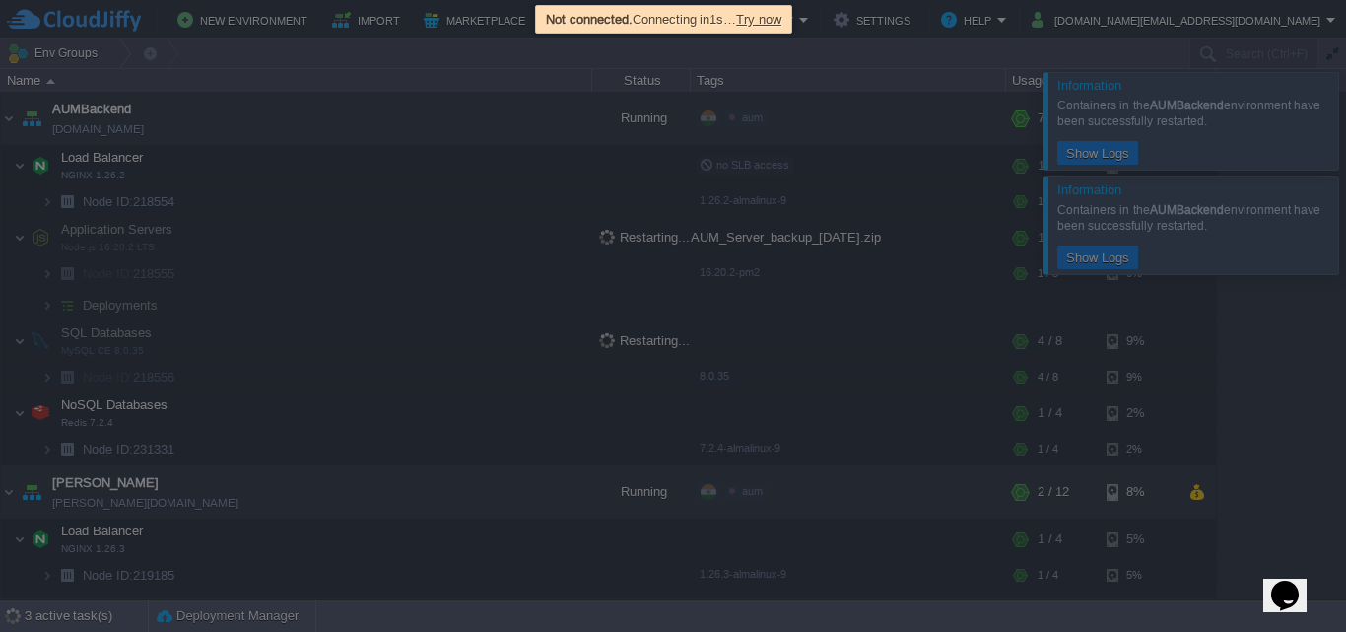
click at [781, 23] on span "Try now" at bounding box center [758, 19] width 45 height 15
click at [785, 23] on span "Try now" at bounding box center [765, 19] width 45 height 15
click at [961, 616] on div at bounding box center [673, 316] width 1346 height 632
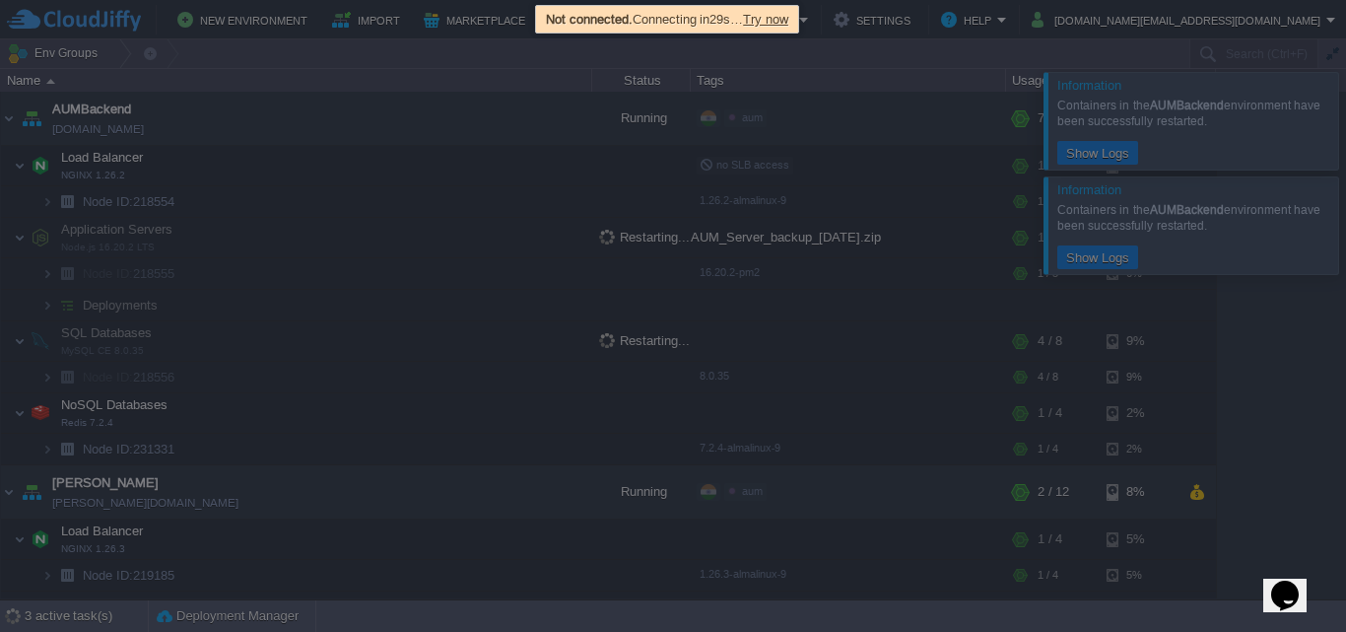
click at [788, 14] on span "Try now" at bounding box center [765, 19] width 45 height 15
click at [788, 18] on span "Try now" at bounding box center [765, 19] width 45 height 15
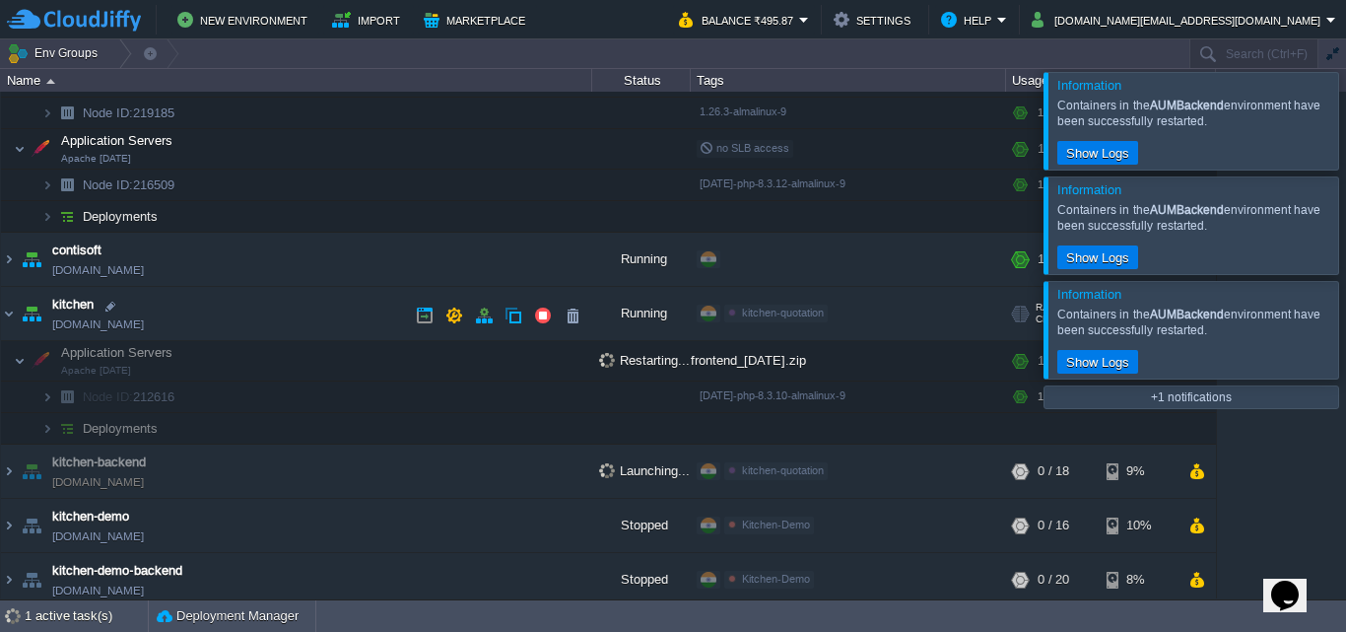
scroll to position [579, 0]
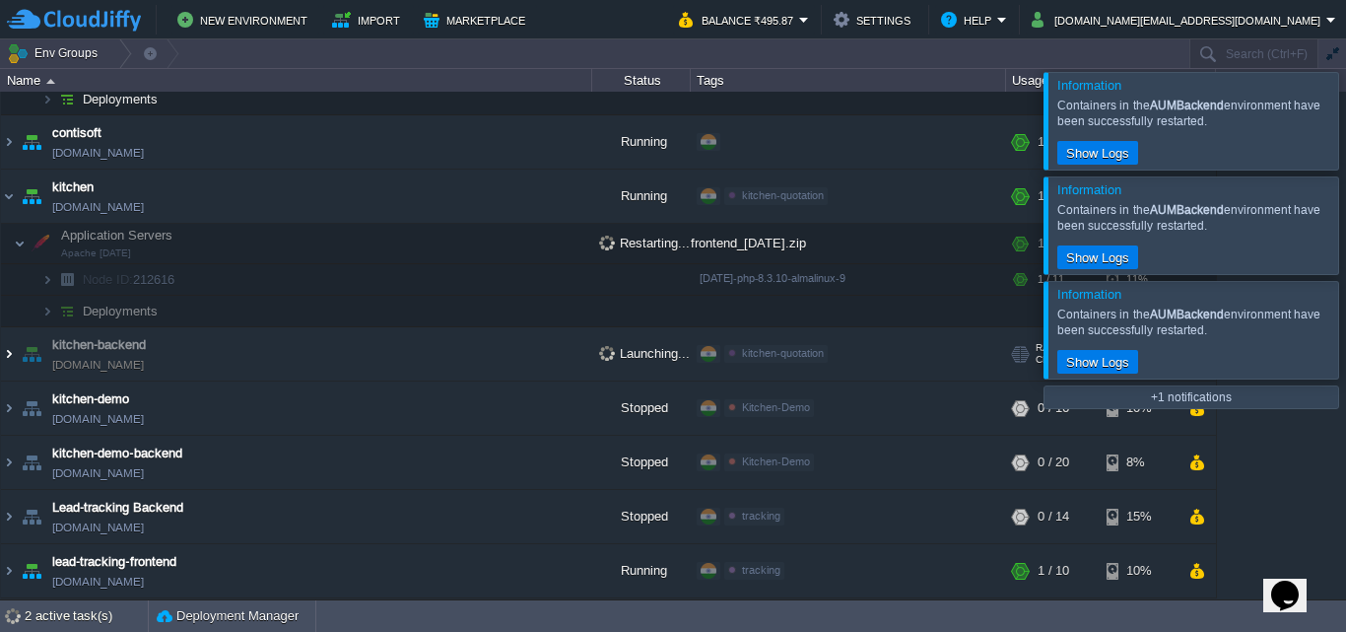
click at [11, 356] on img at bounding box center [9, 353] width 16 height 53
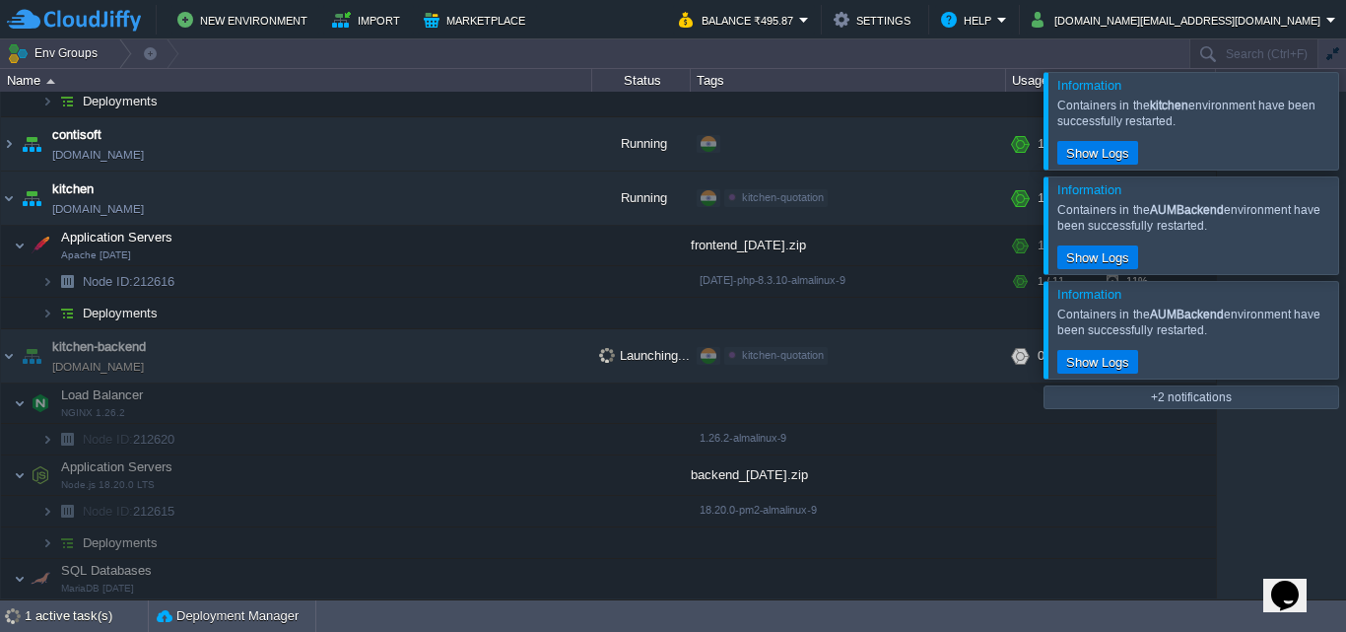
scroll to position [570, 0]
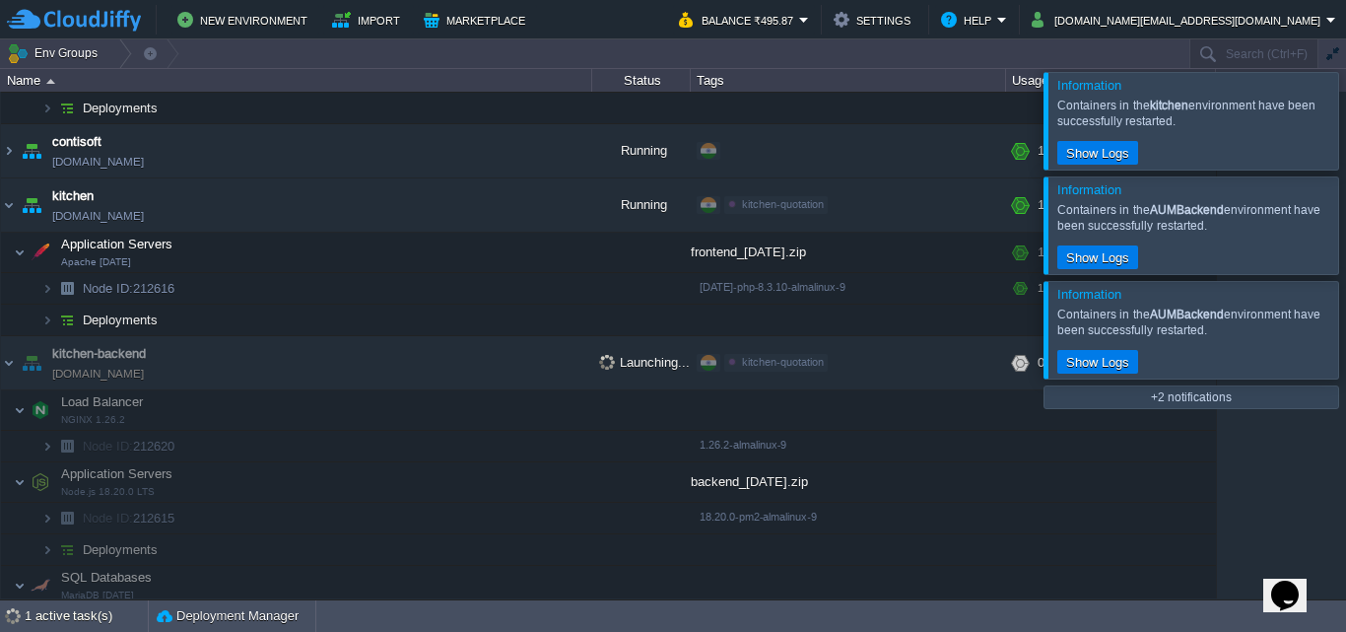
click at [1345, 129] on div at bounding box center [1369, 120] width 0 height 97
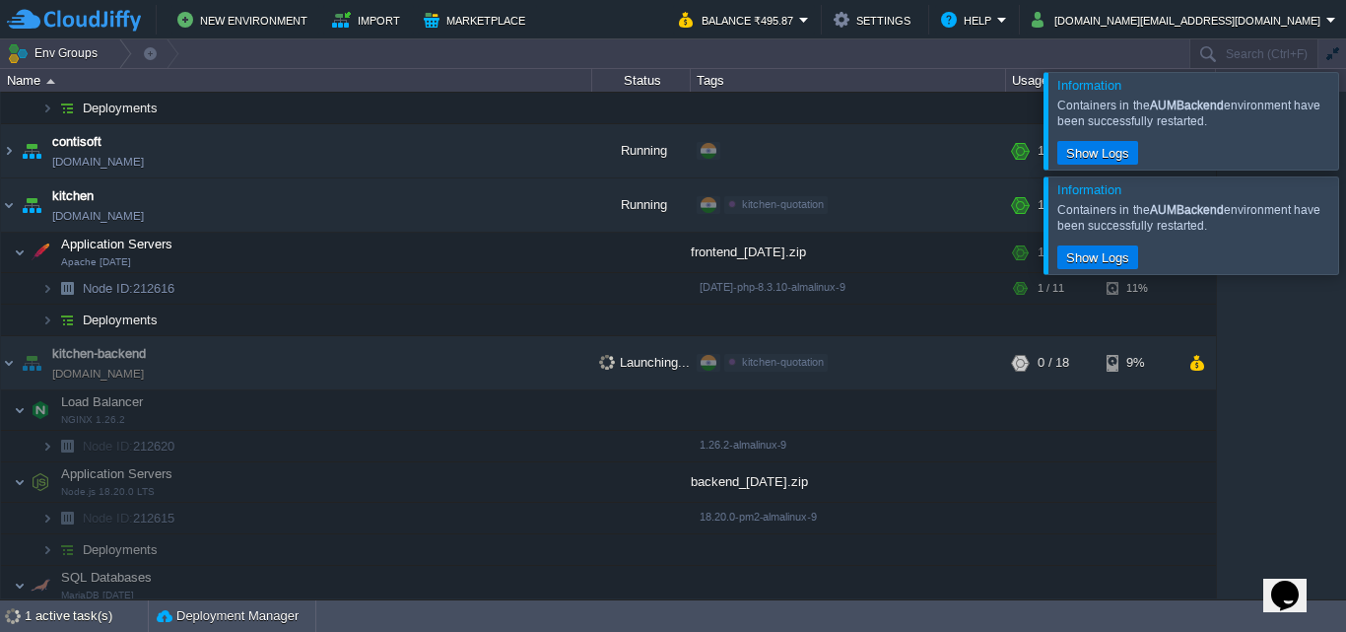
click at [1345, 129] on div at bounding box center [1369, 120] width 0 height 97
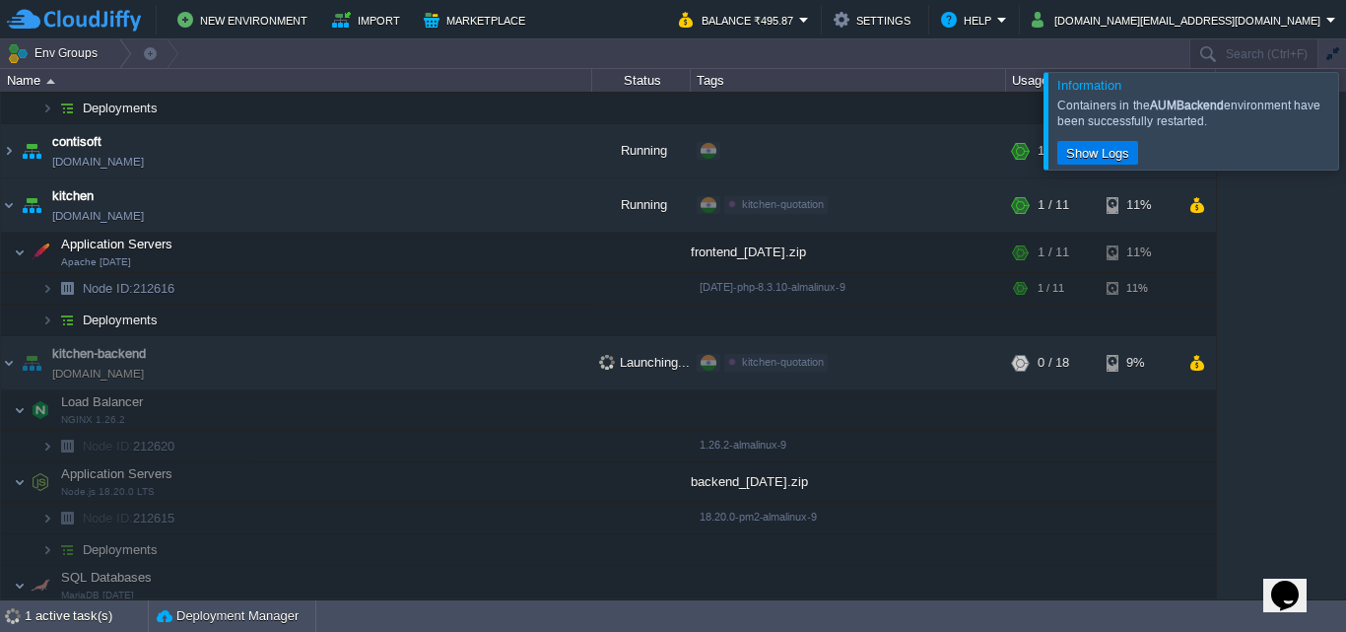
click at [1345, 129] on div at bounding box center [1369, 120] width 0 height 97
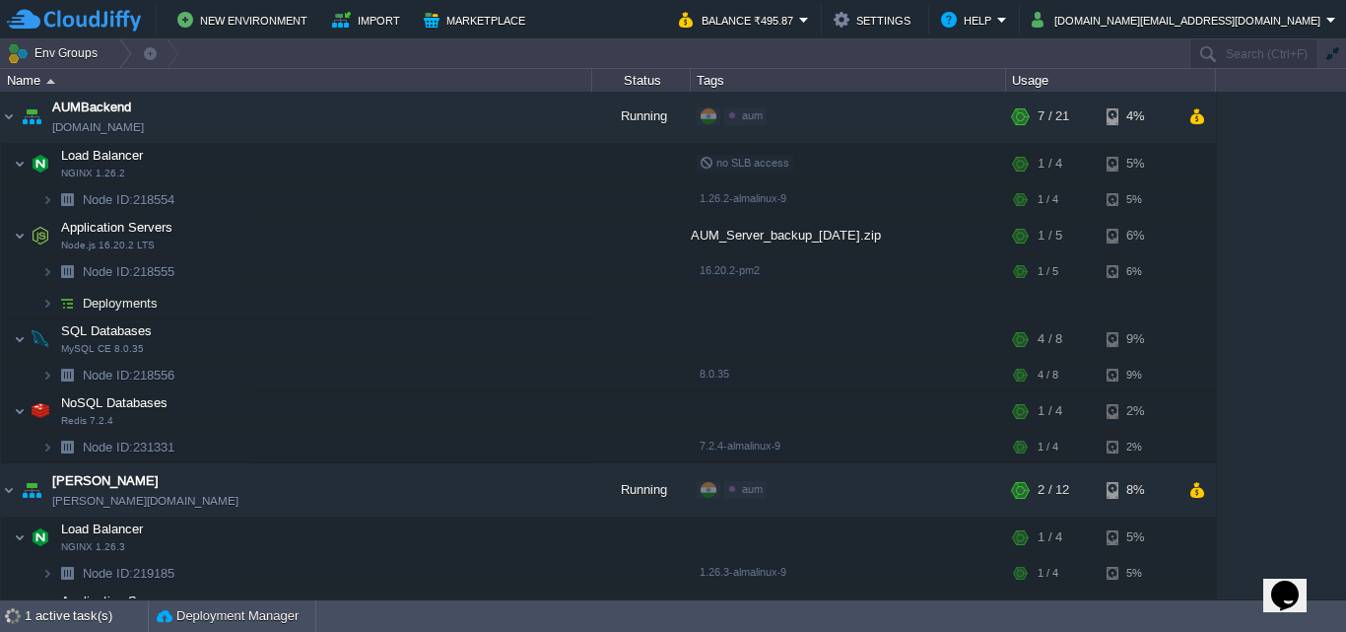
scroll to position [0, 0]
click at [9, 116] on img at bounding box center [9, 118] width 16 height 53
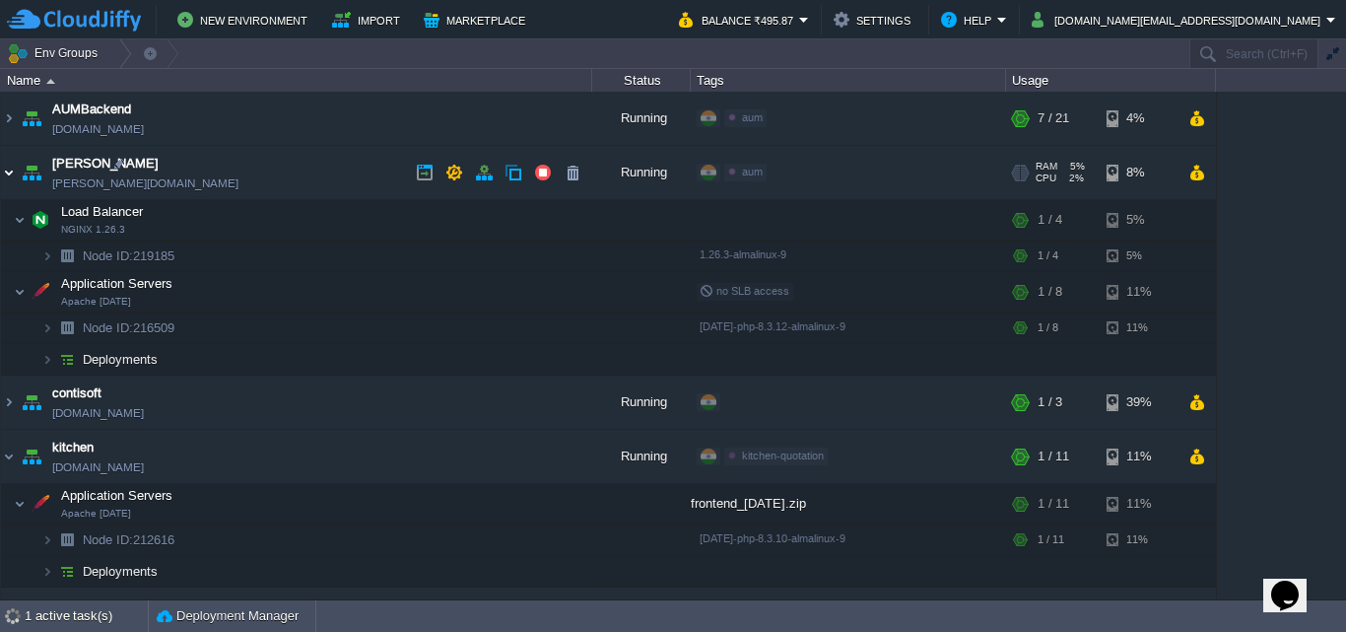
click at [10, 169] on img at bounding box center [9, 172] width 16 height 53
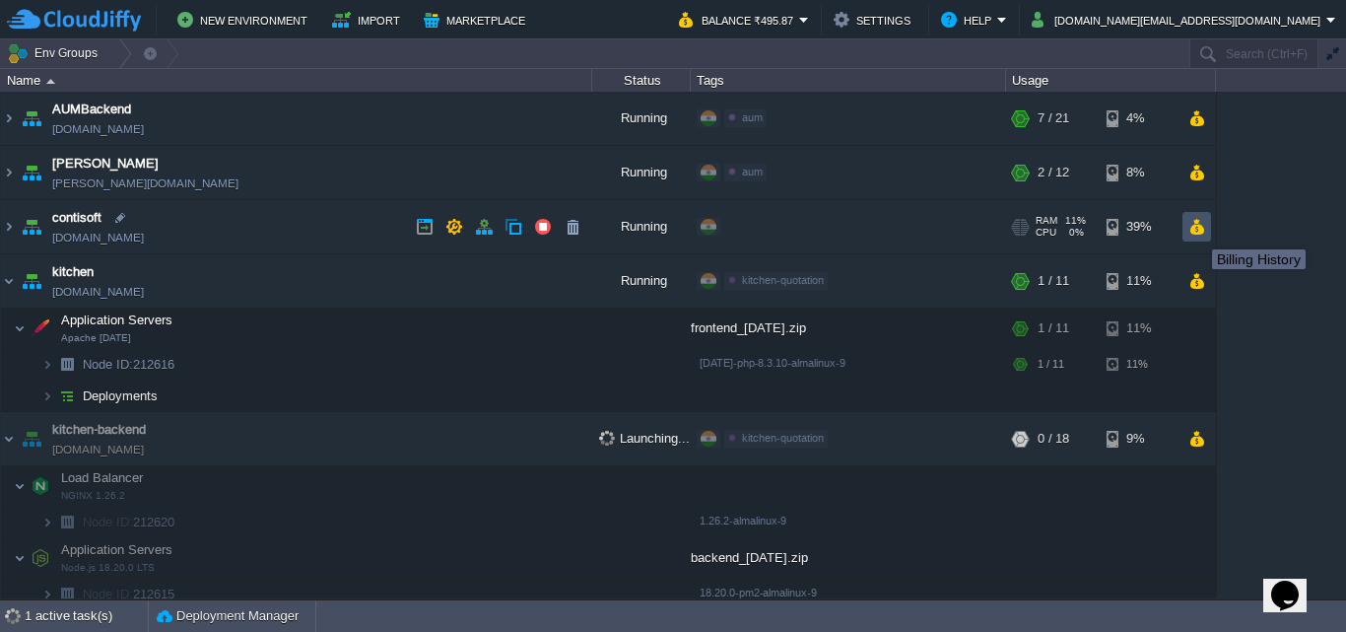
click at [1197, 232] on button "button" at bounding box center [1196, 227] width 17 height 18
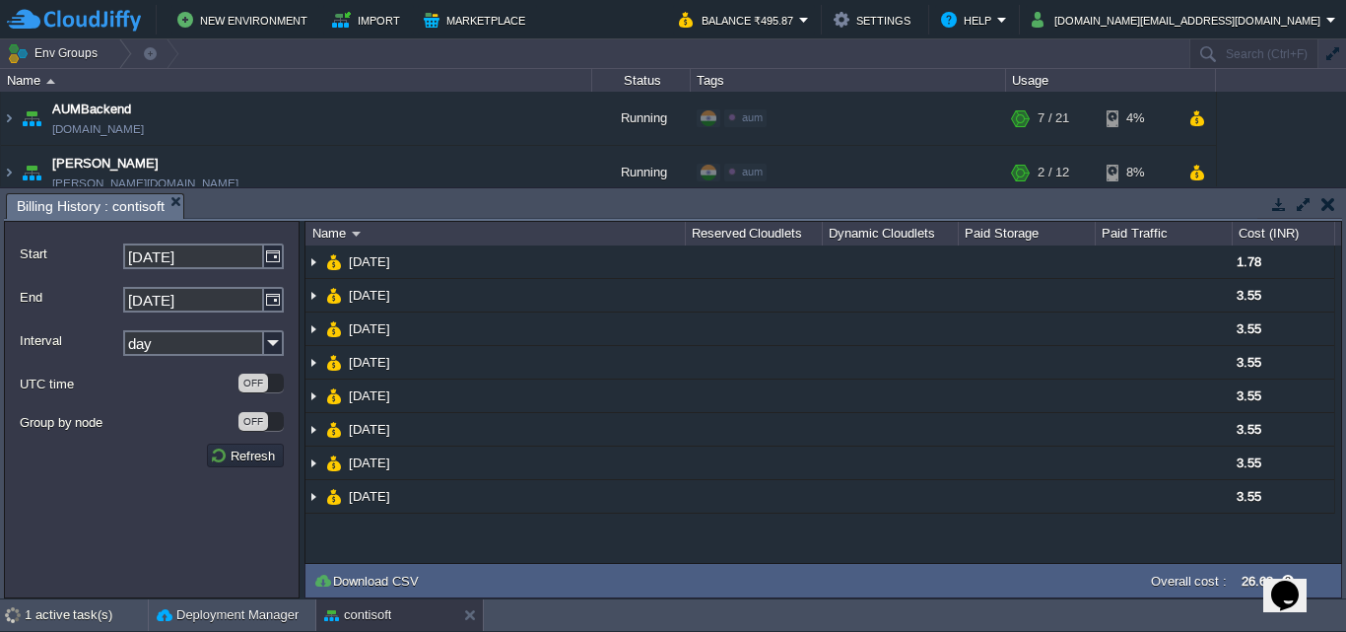
click at [1324, 210] on button "button" at bounding box center [1328, 204] width 14 height 18
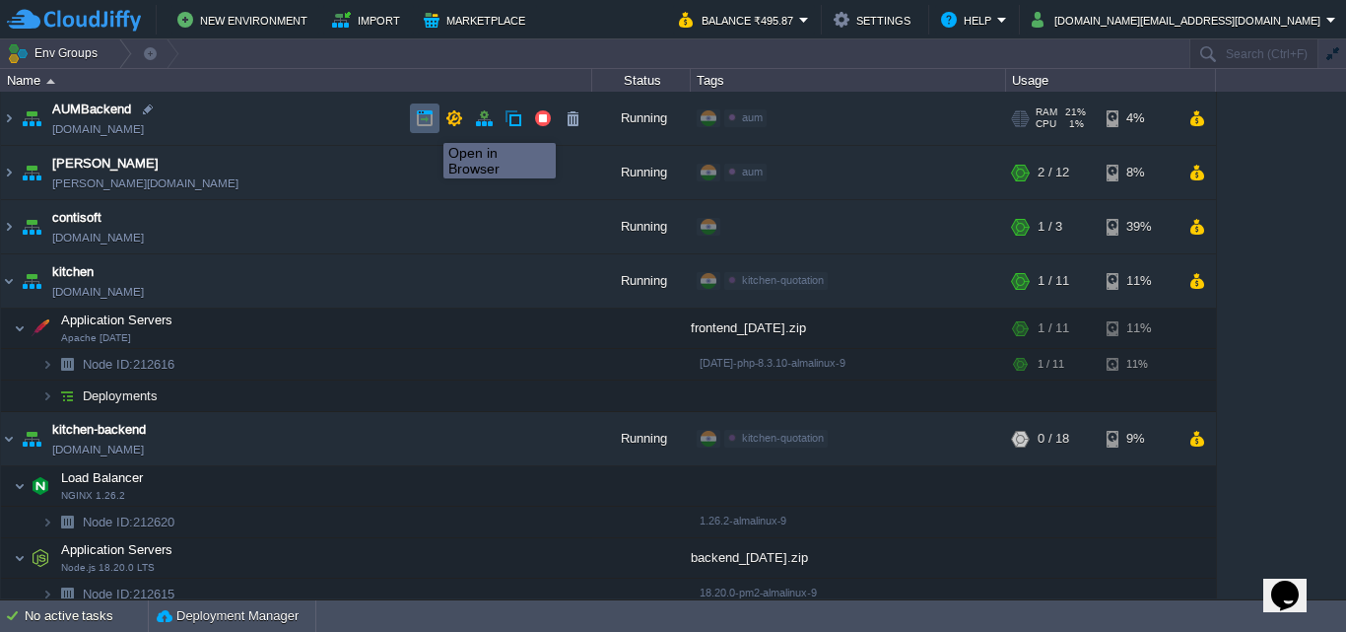
click at [429, 125] on button "button" at bounding box center [425, 118] width 18 height 18
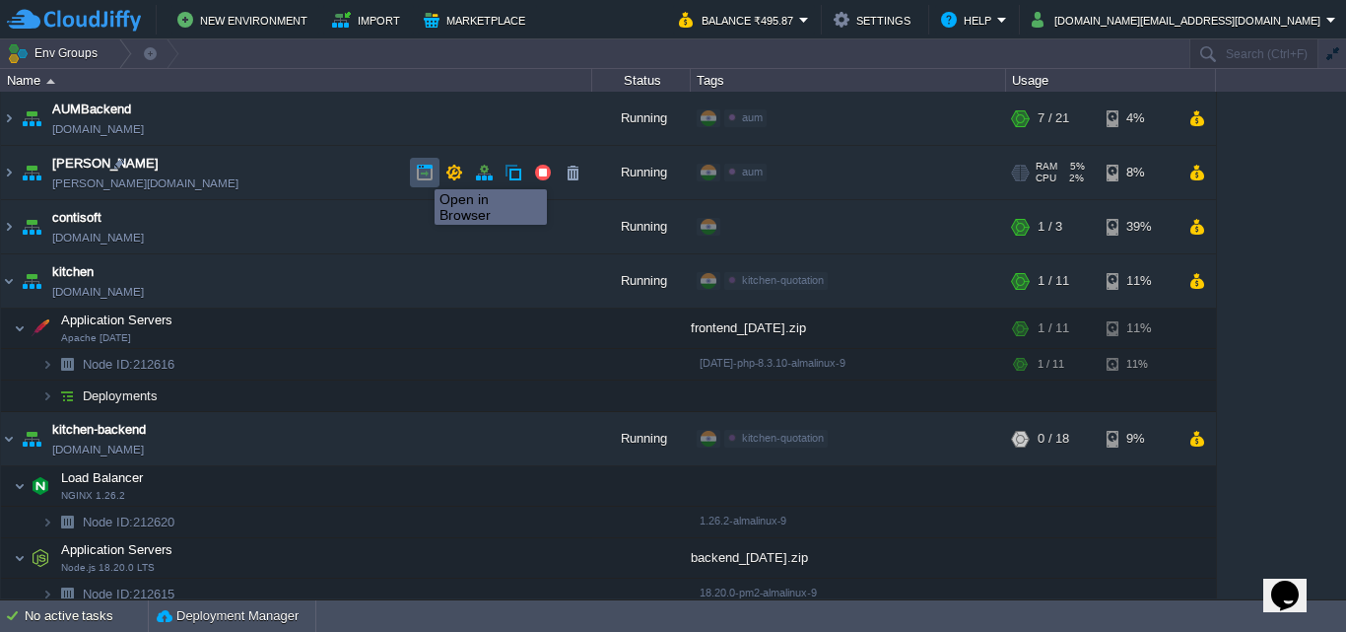
click at [420, 171] on button "button" at bounding box center [425, 173] width 18 height 18
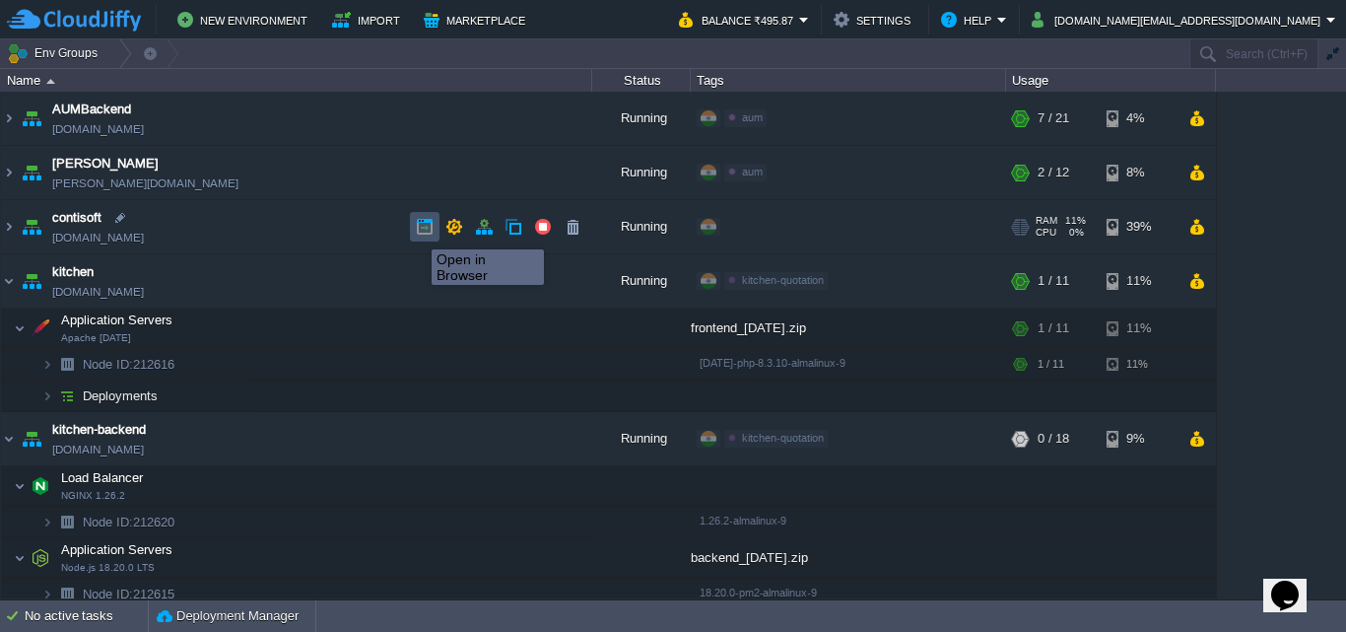
click at [417, 232] on button "button" at bounding box center [425, 227] width 18 height 18
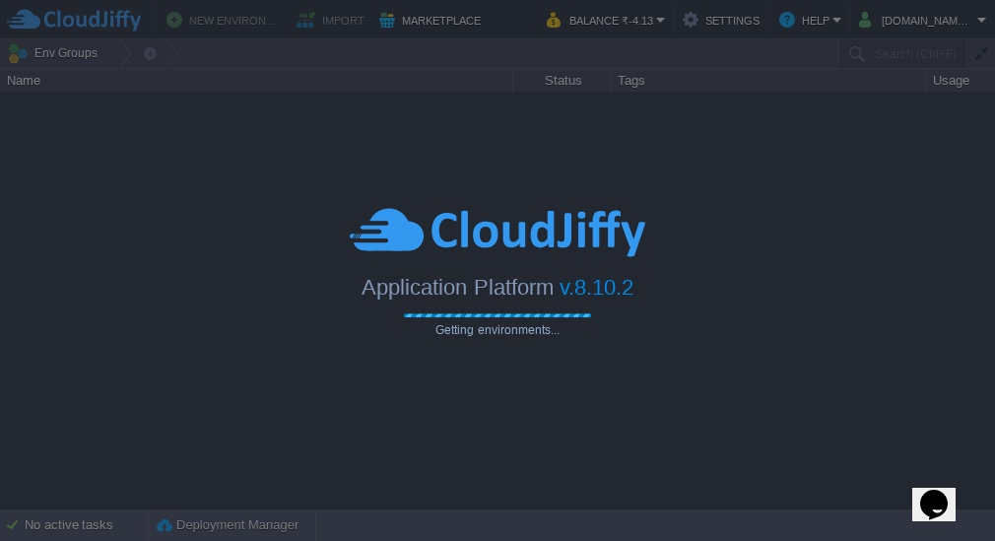
type input "Search (Ctrl+F)"
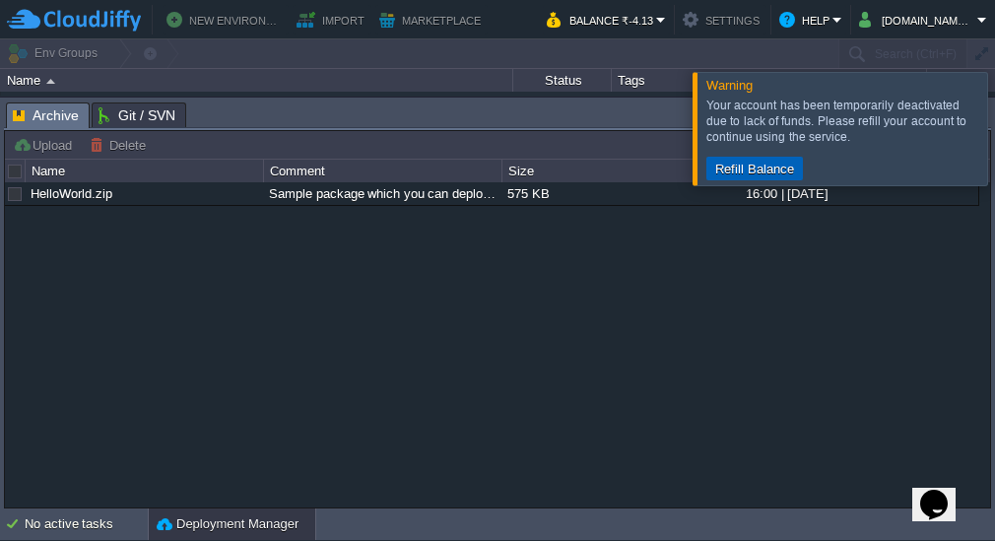
click at [757, 162] on button "Refill Balance" at bounding box center [754, 169] width 91 height 18
